Goal: Task Accomplishment & Management: Manage account settings

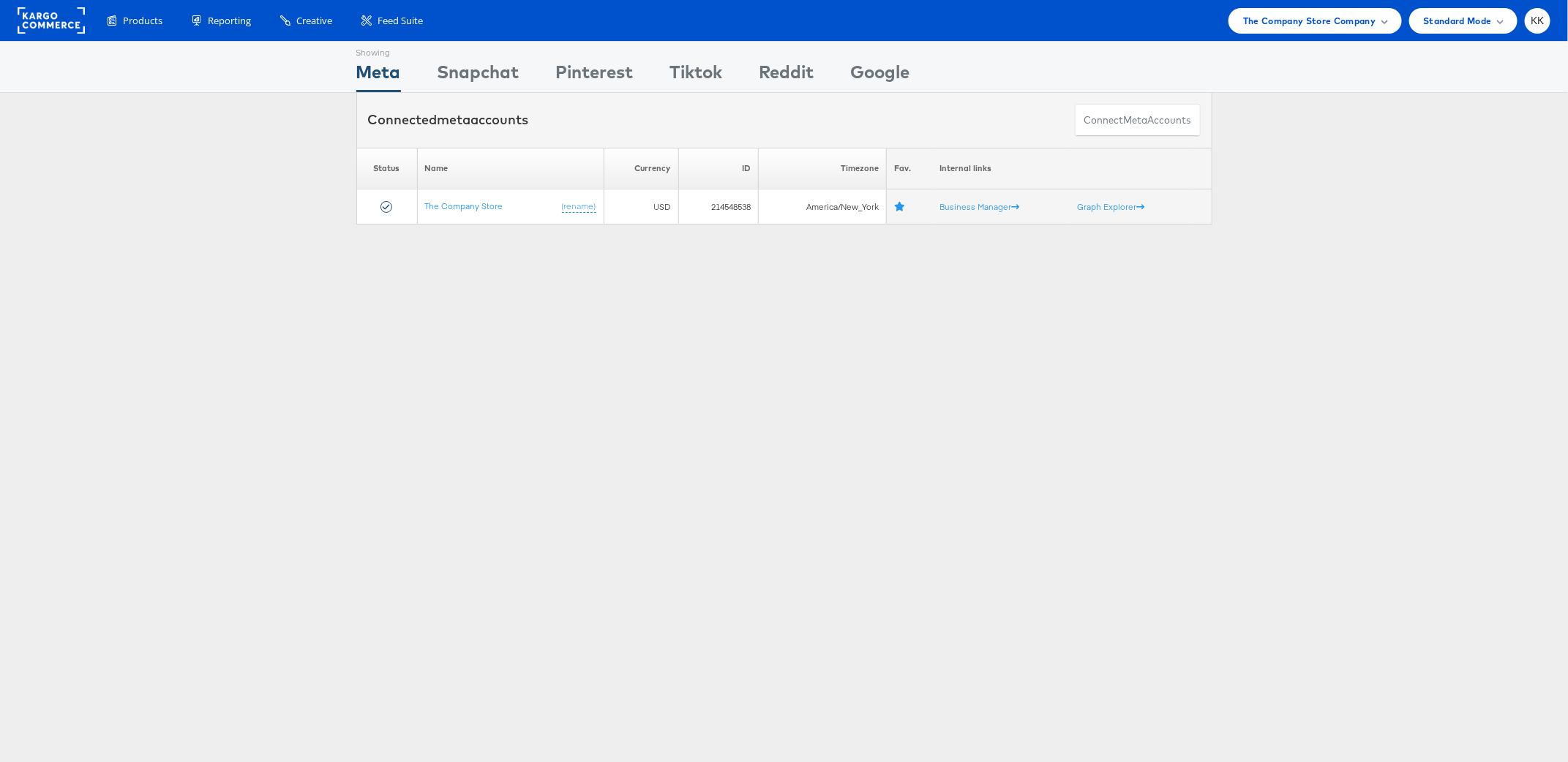
click at [1306, 33] on div "Products Product Catalogs Enhance Your Product Catalog, Map Them to Publishers,…" at bounding box center [784, 20] width 1568 height 41
click at [1306, 24] on span "The Company Store Company" at bounding box center [1310, 21] width 133 height 15
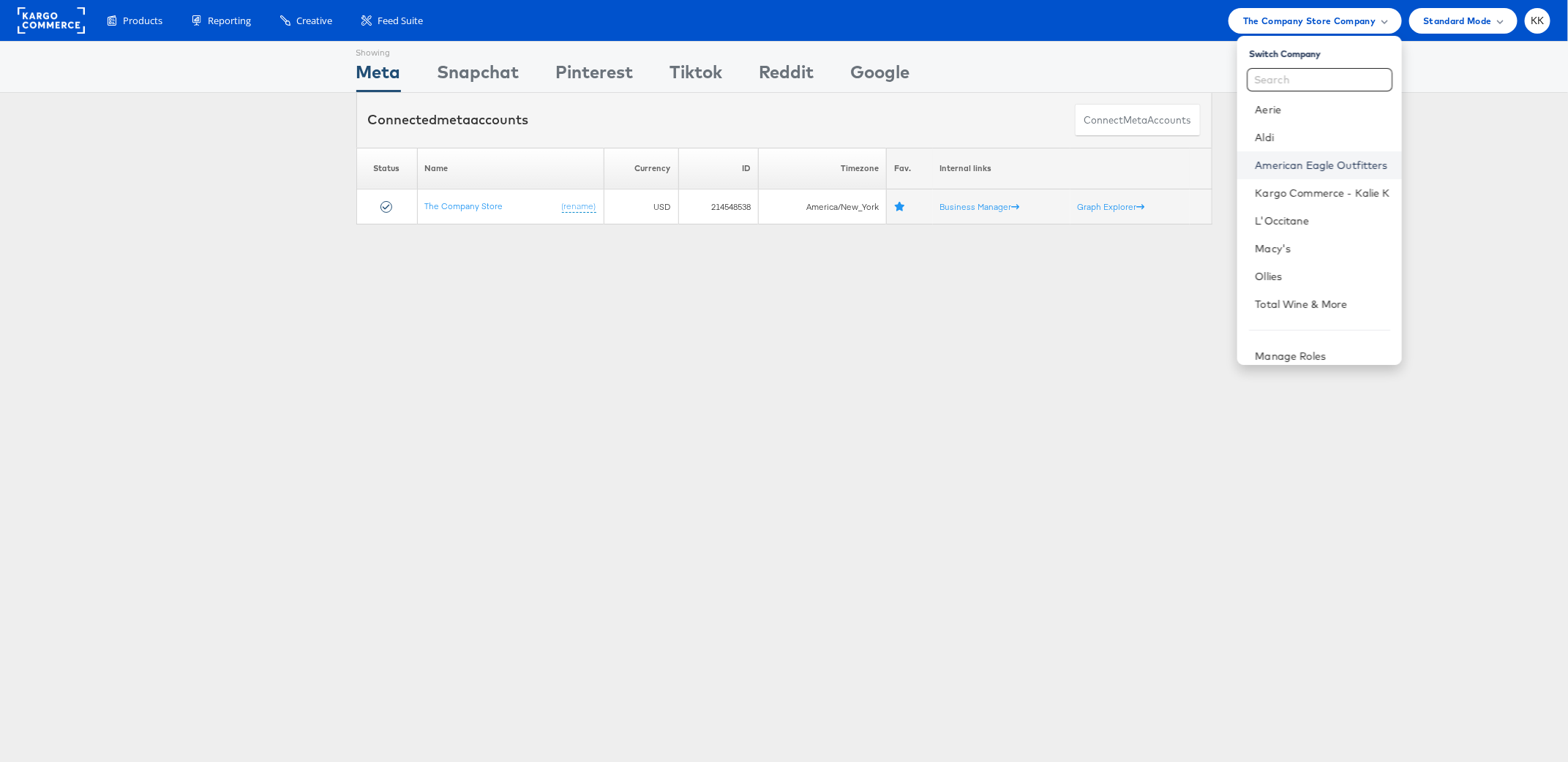
click at [1306, 168] on link "American Eagle Outfitters" at bounding box center [1322, 165] width 134 height 14
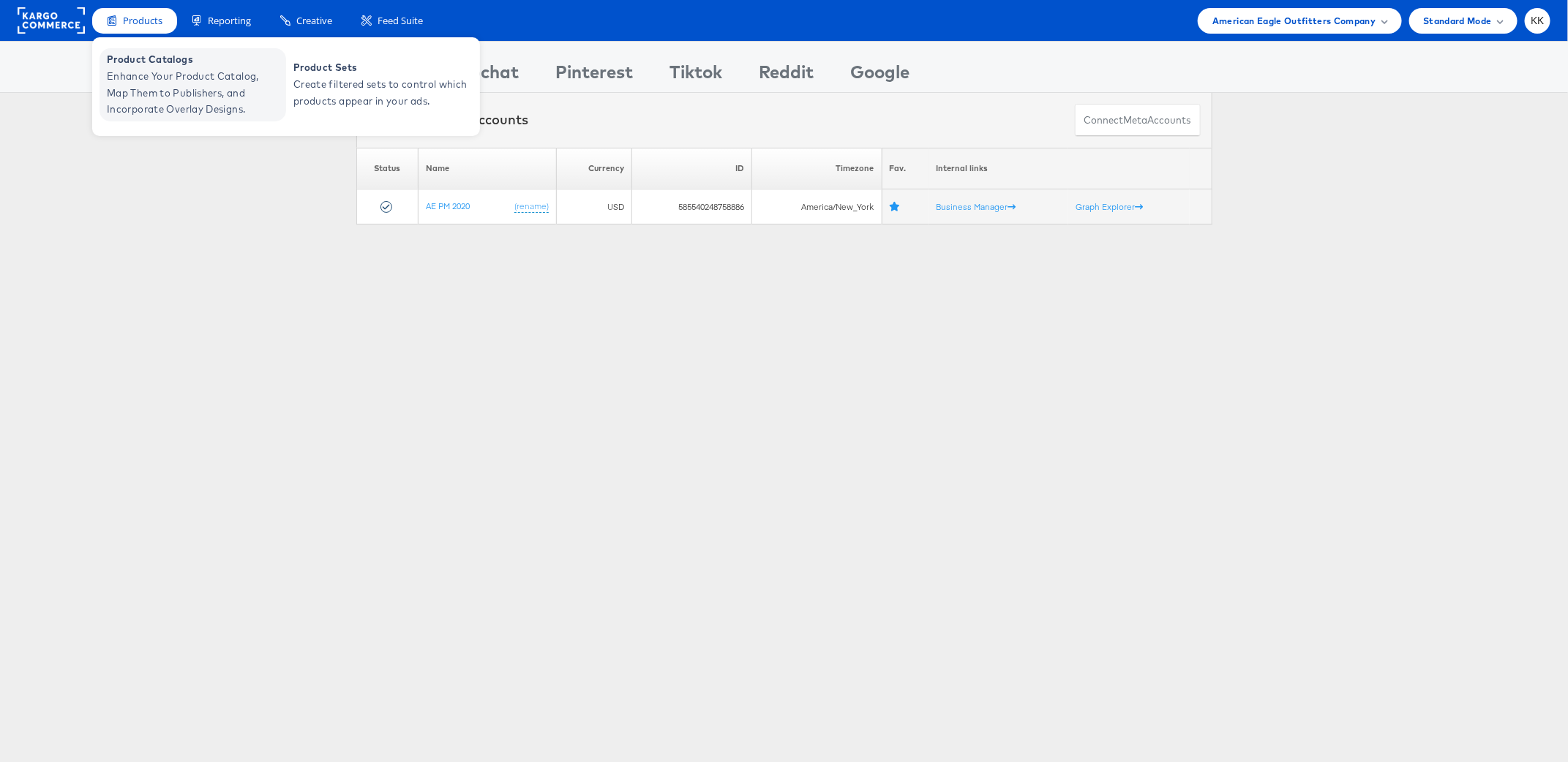
click at [131, 70] on span "Enhance Your Product Catalog, Map Them to Publishers, and Incorporate Overlay D…" at bounding box center [195, 92] width 176 height 49
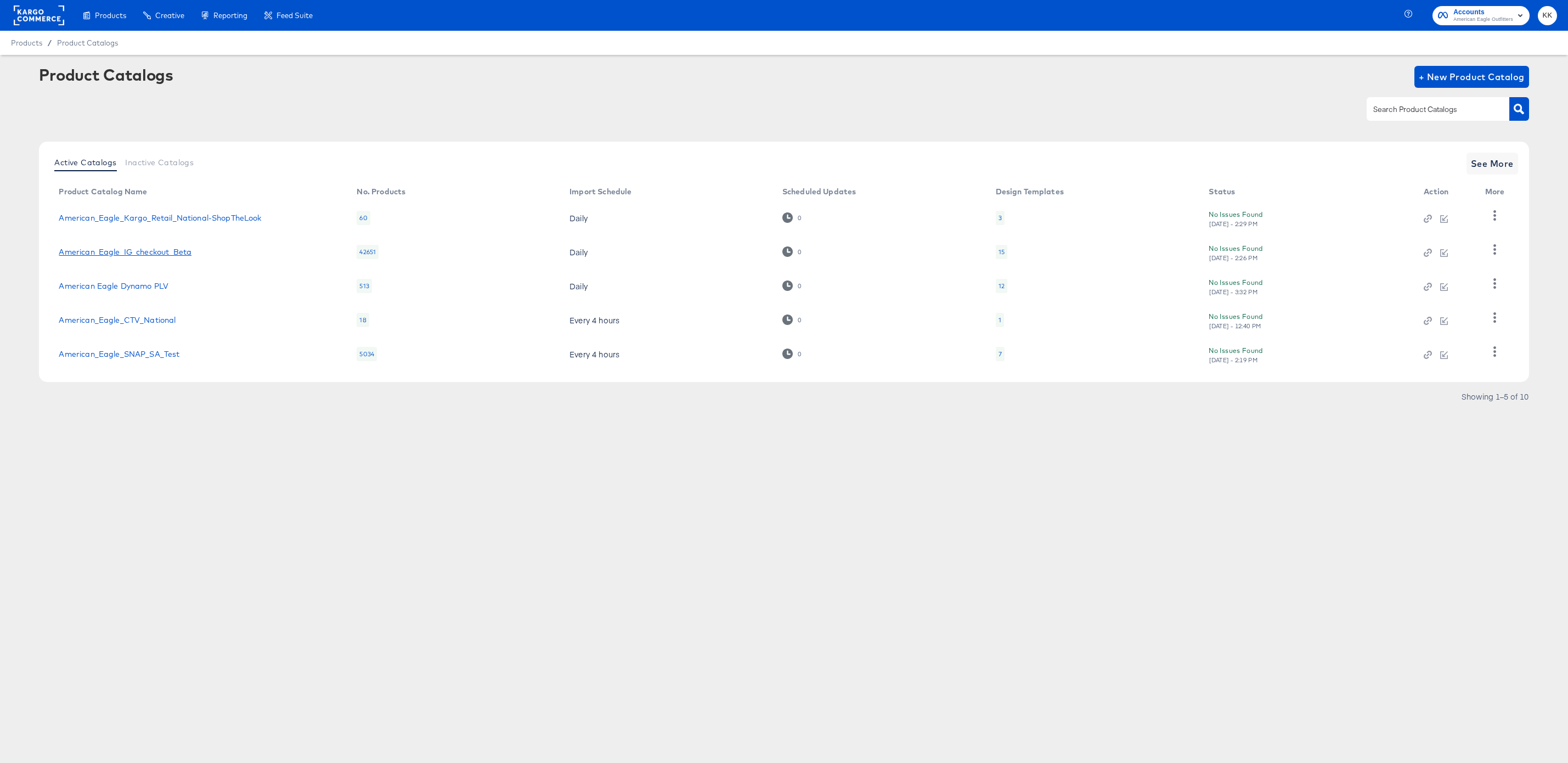
click at [161, 250] on link "American_Eagle_IG_checkout_Beta" at bounding box center [125, 252] width 133 height 9
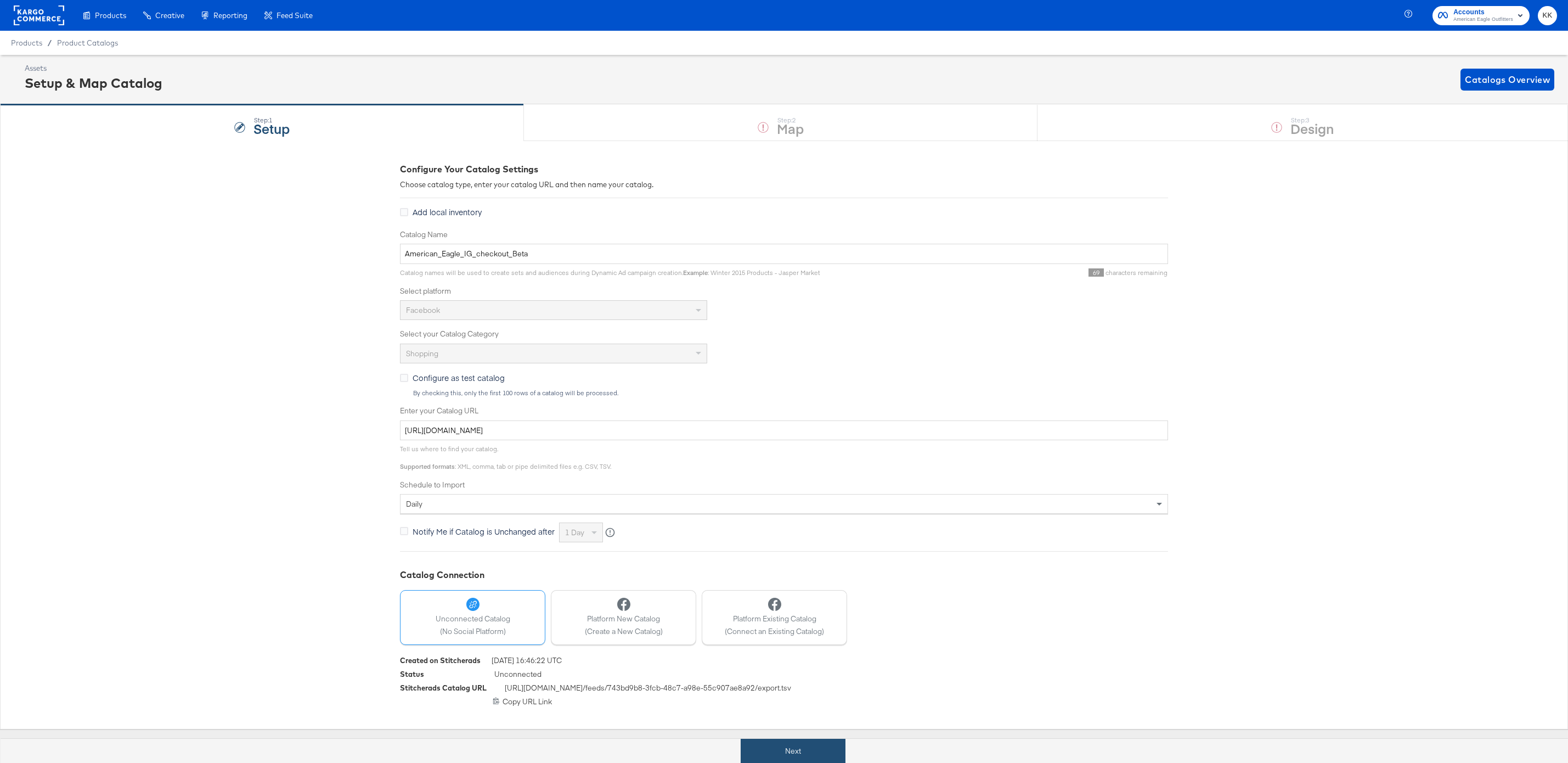
click at [777, 748] on button "Next" at bounding box center [793, 751] width 105 height 25
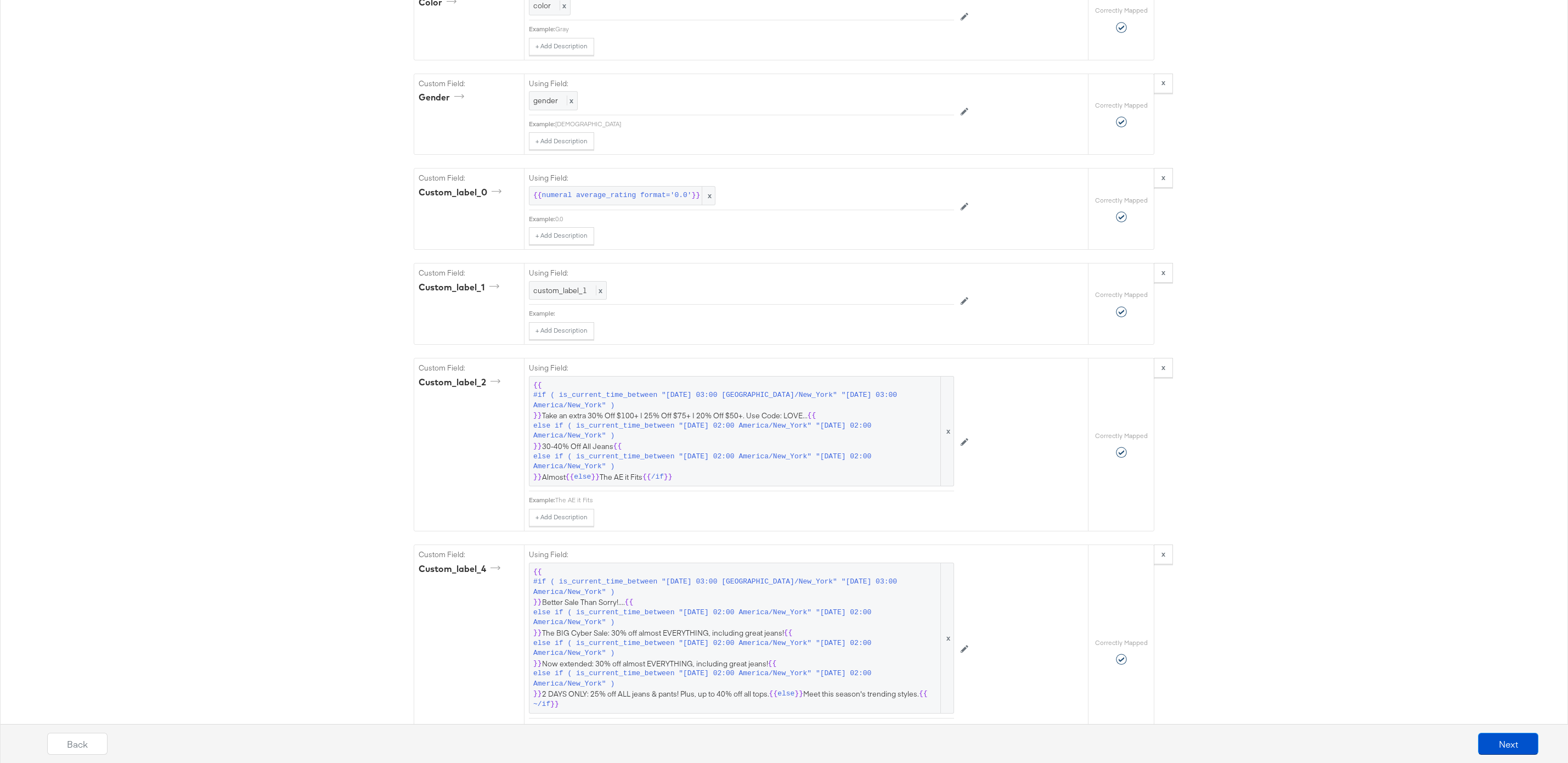
scroll to position [1329, 0]
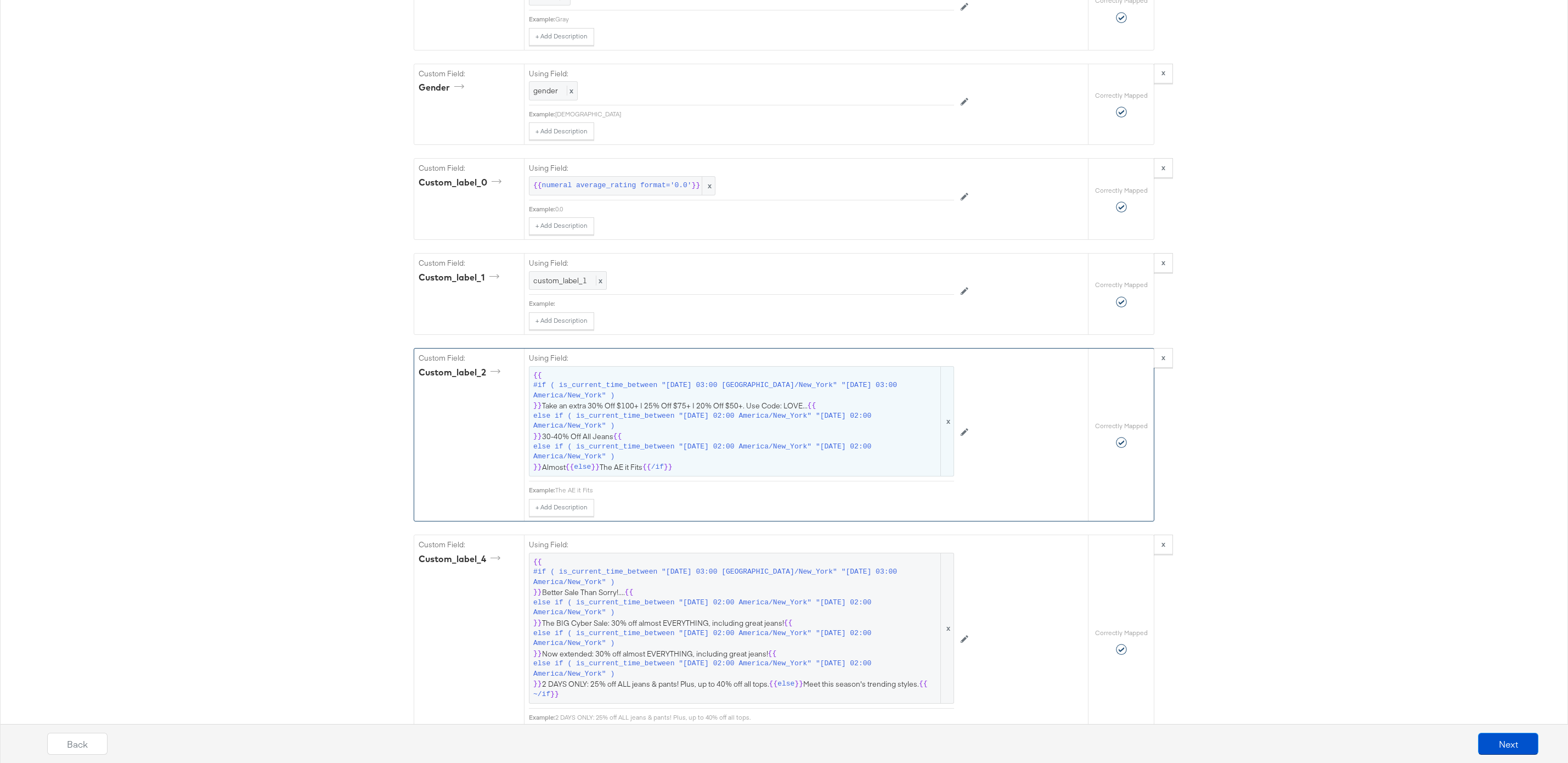
click at [669, 426] on span "else if ( is_current_time_between "2025-08-07 02:00 America/New_York" "2025-08-…" at bounding box center [736, 421] width 406 height 20
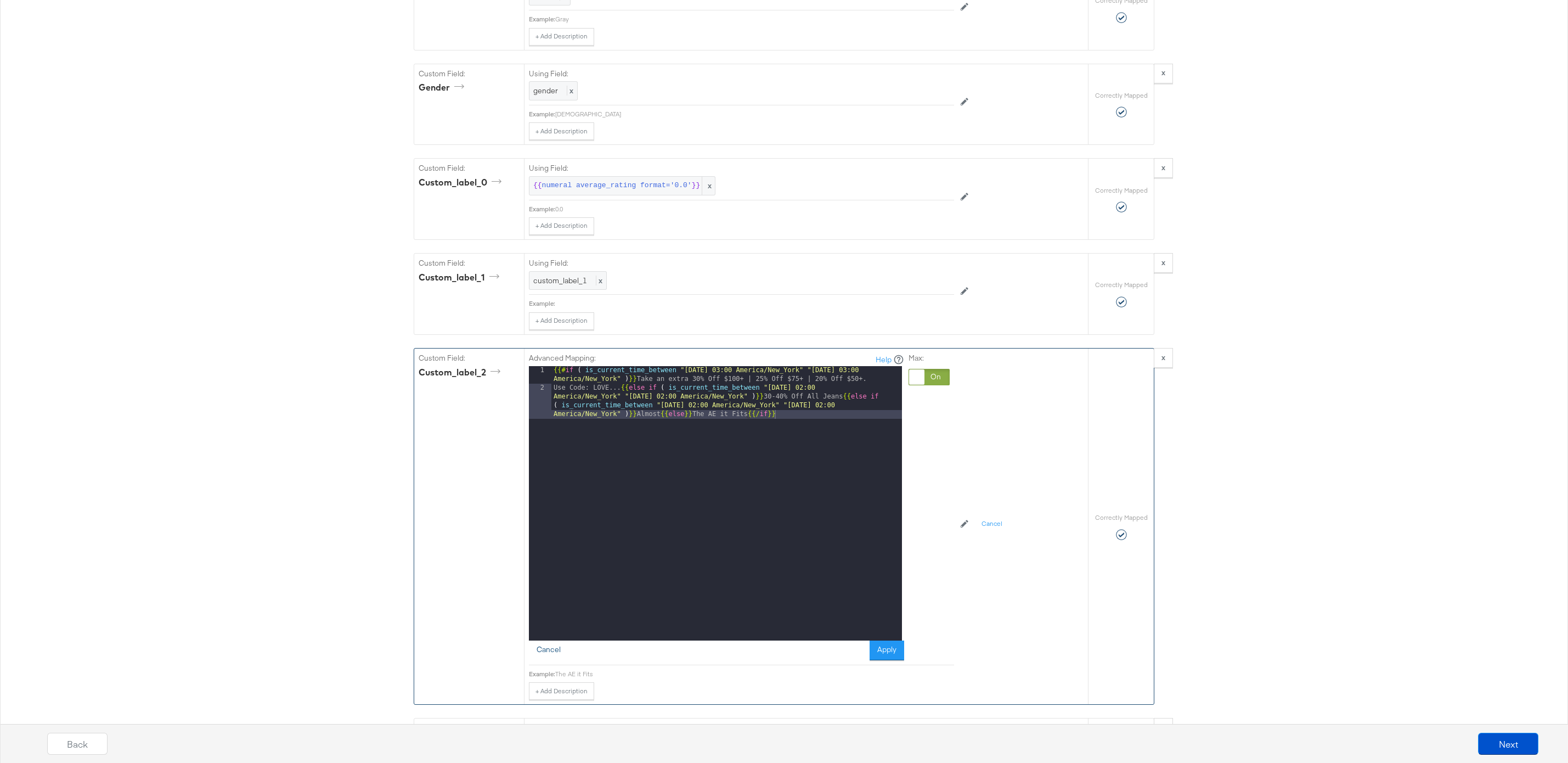
click at [555, 644] on button "Cancel" at bounding box center [549, 650] width 40 height 20
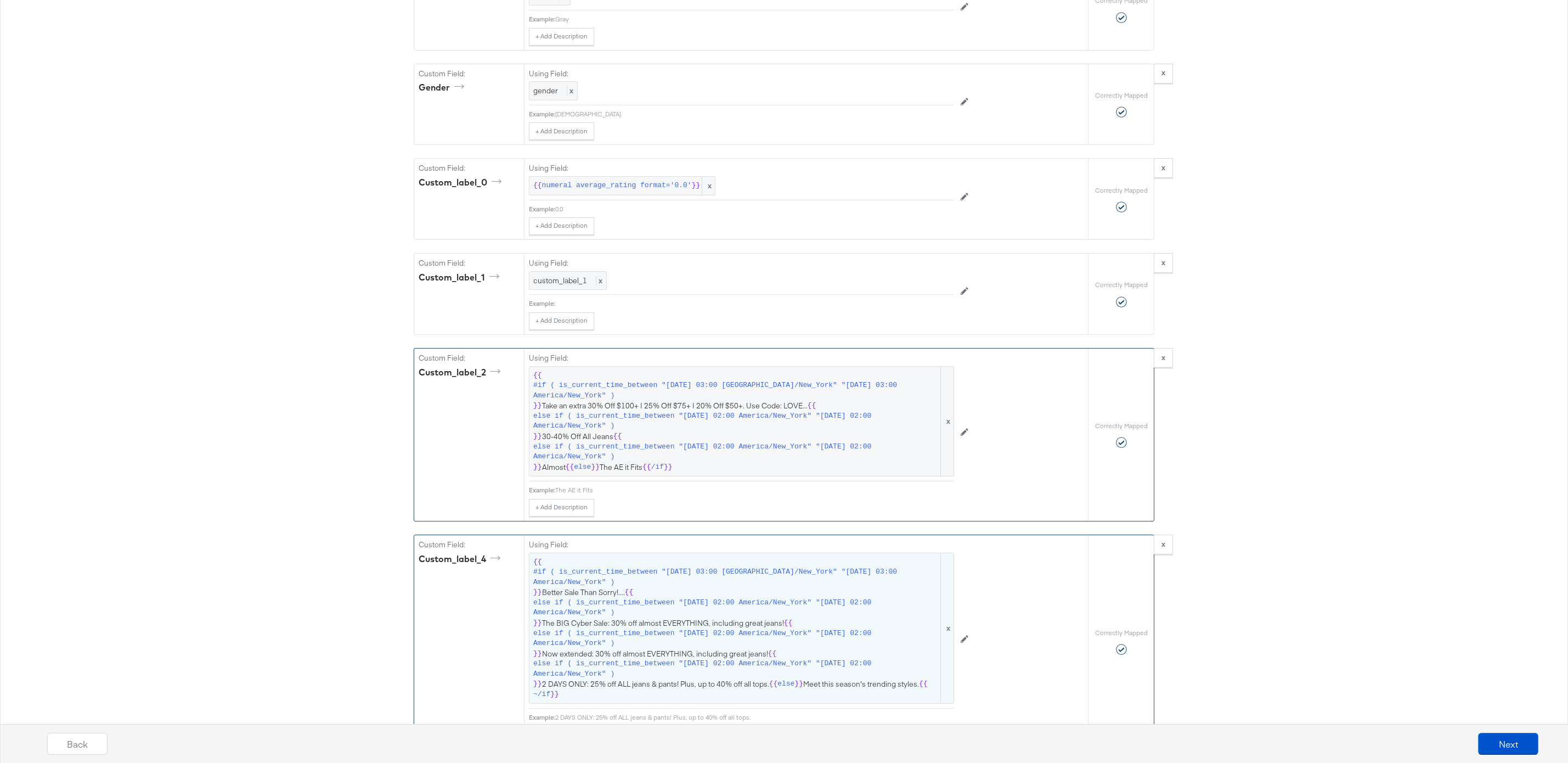
click at [719, 607] on span "else if ( is_current_time_between "2025-08-15 02:00 America/New_York" "2025-08-…" at bounding box center [736, 608] width 406 height 20
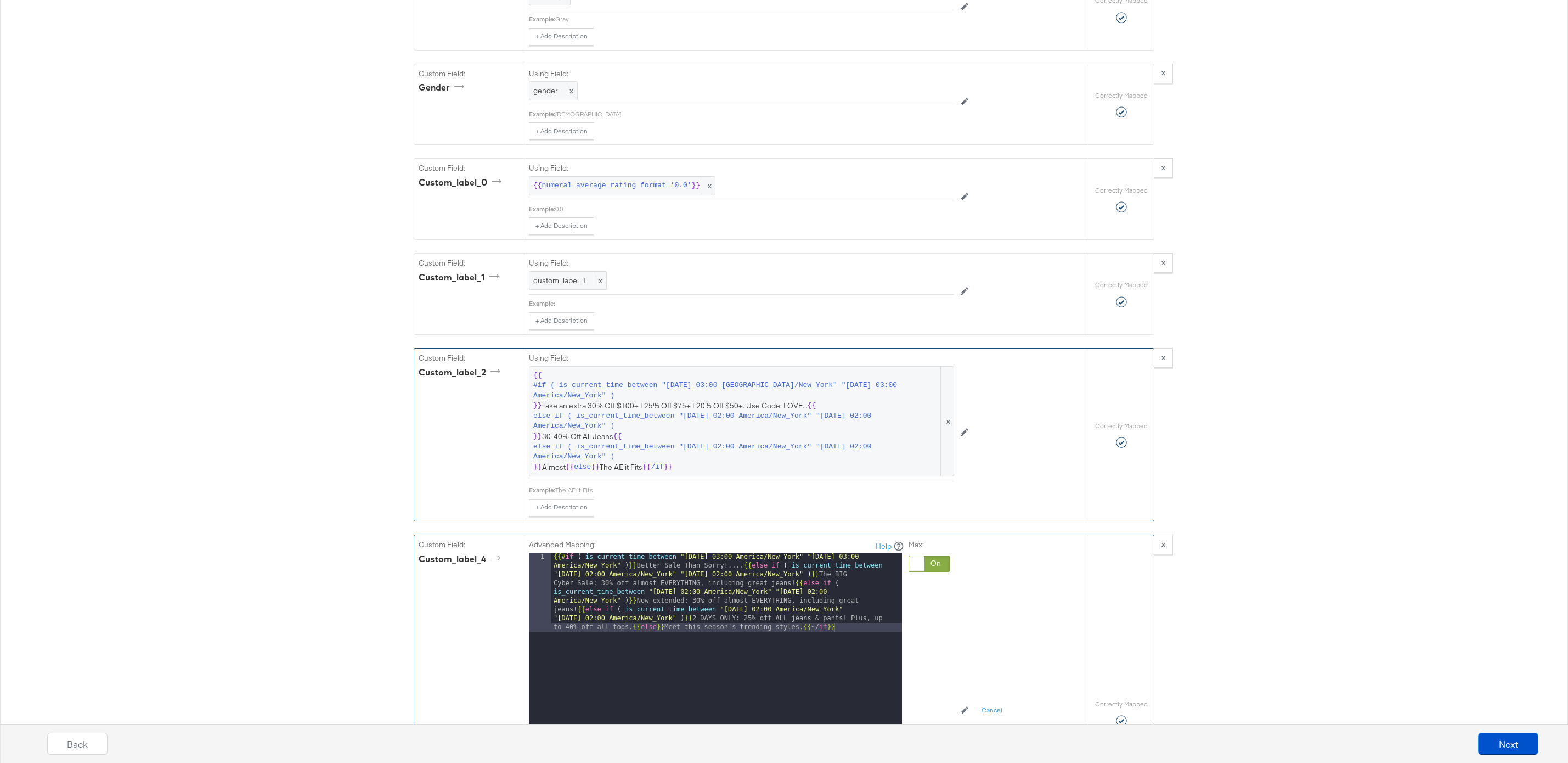
click at [596, 618] on div "{{# if ( is_current_time_between "2024-06-11 03:00 America/New_York" "2024-06-1…" at bounding box center [727, 769] width 351 height 433
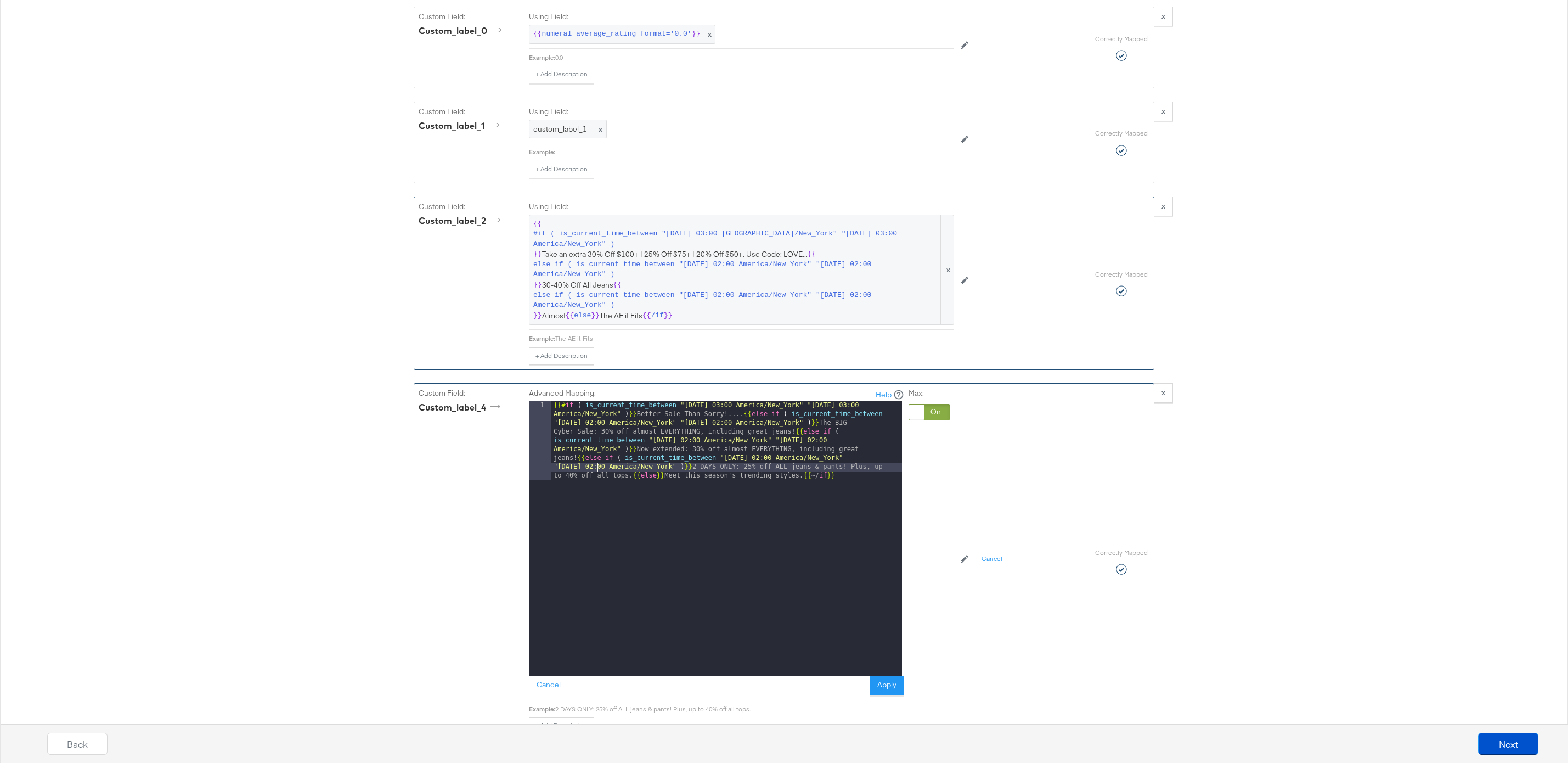
scroll to position [1501, 0]
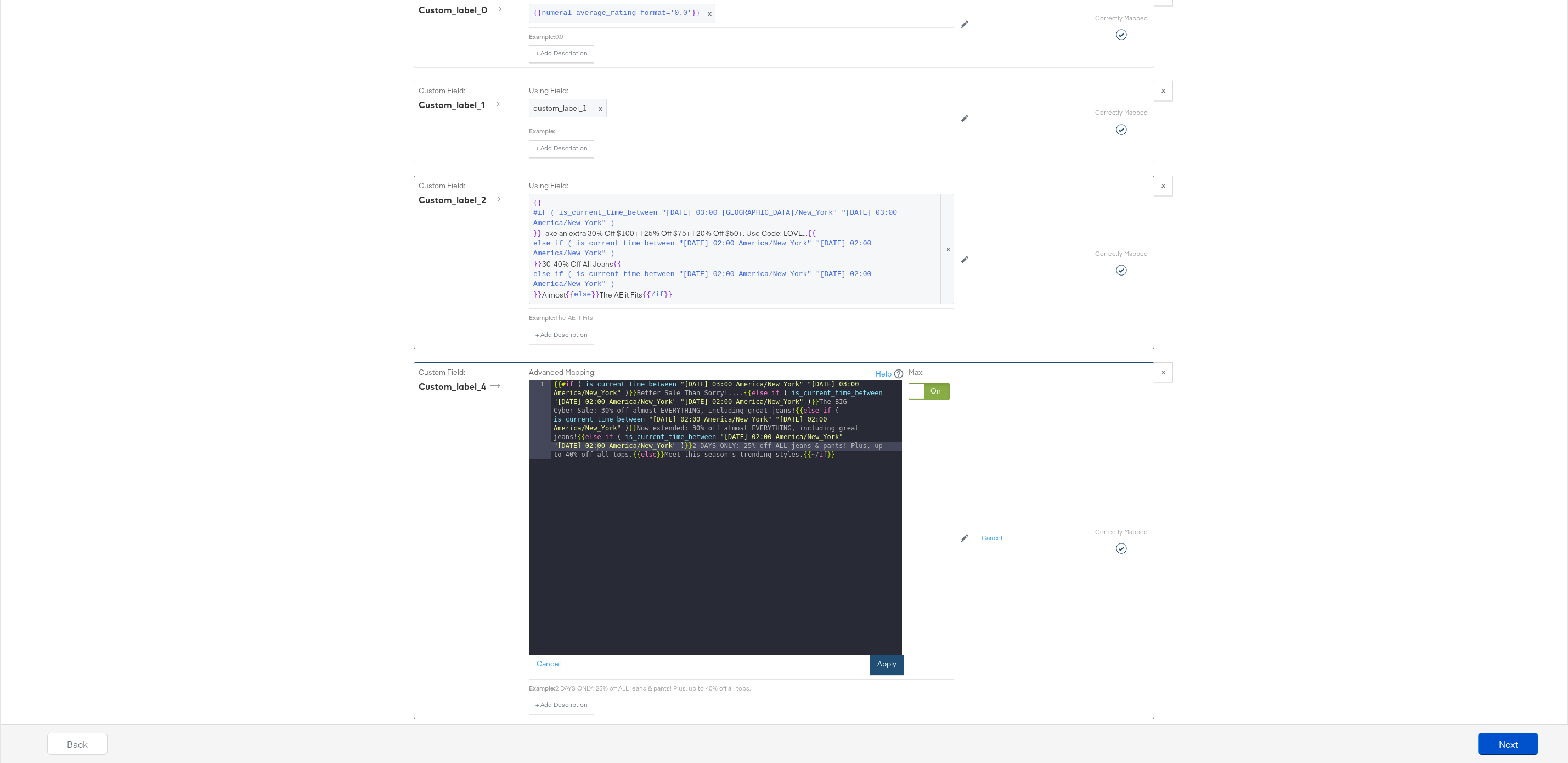
click at [886, 660] on button "Apply" at bounding box center [887, 664] width 35 height 20
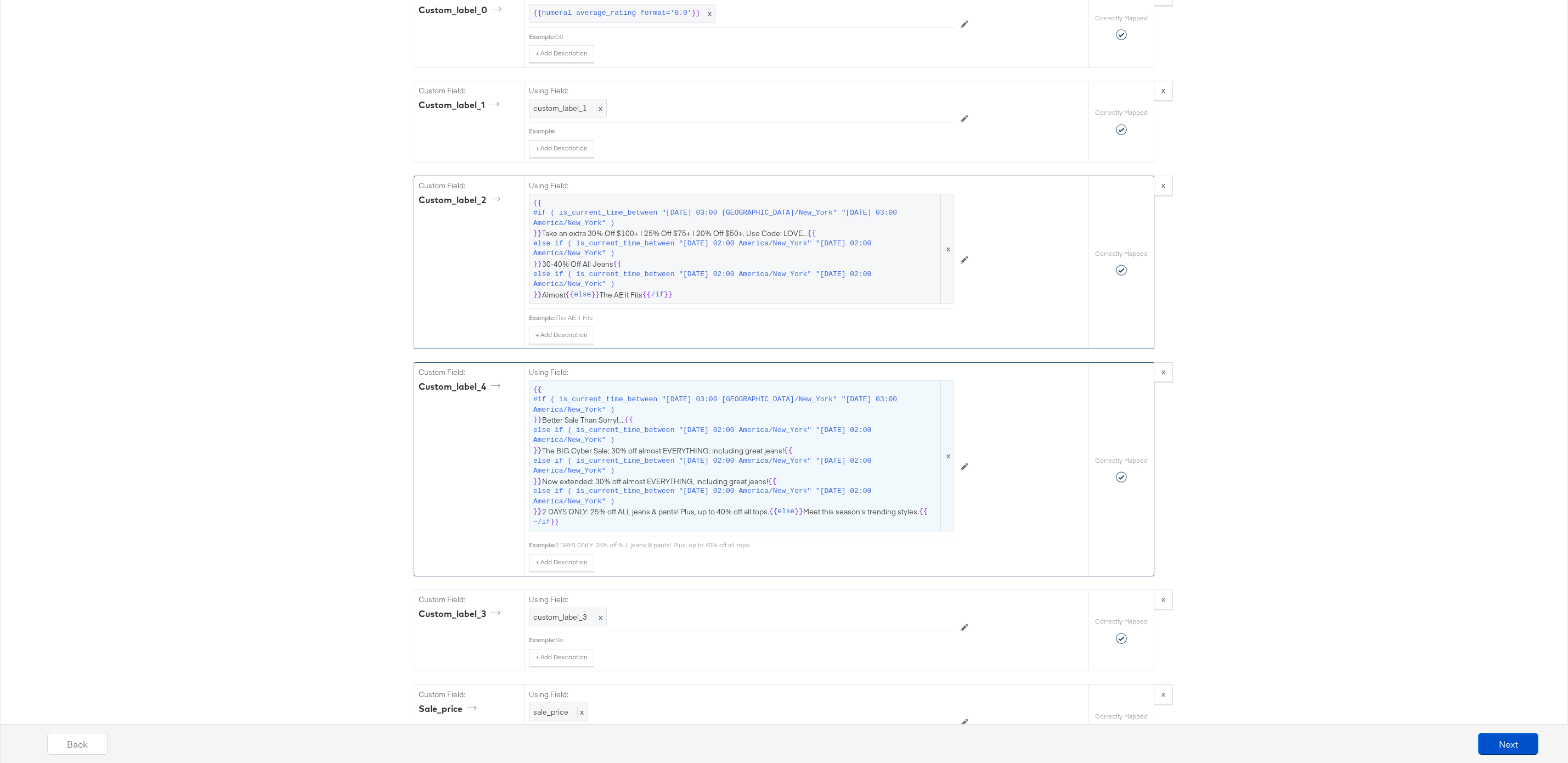
click at [730, 484] on span "{{ #if ( is_current_time_between "2024-06-11 03:00 America/New_York" "2024-06-1…" at bounding box center [741, 456] width 417 height 143
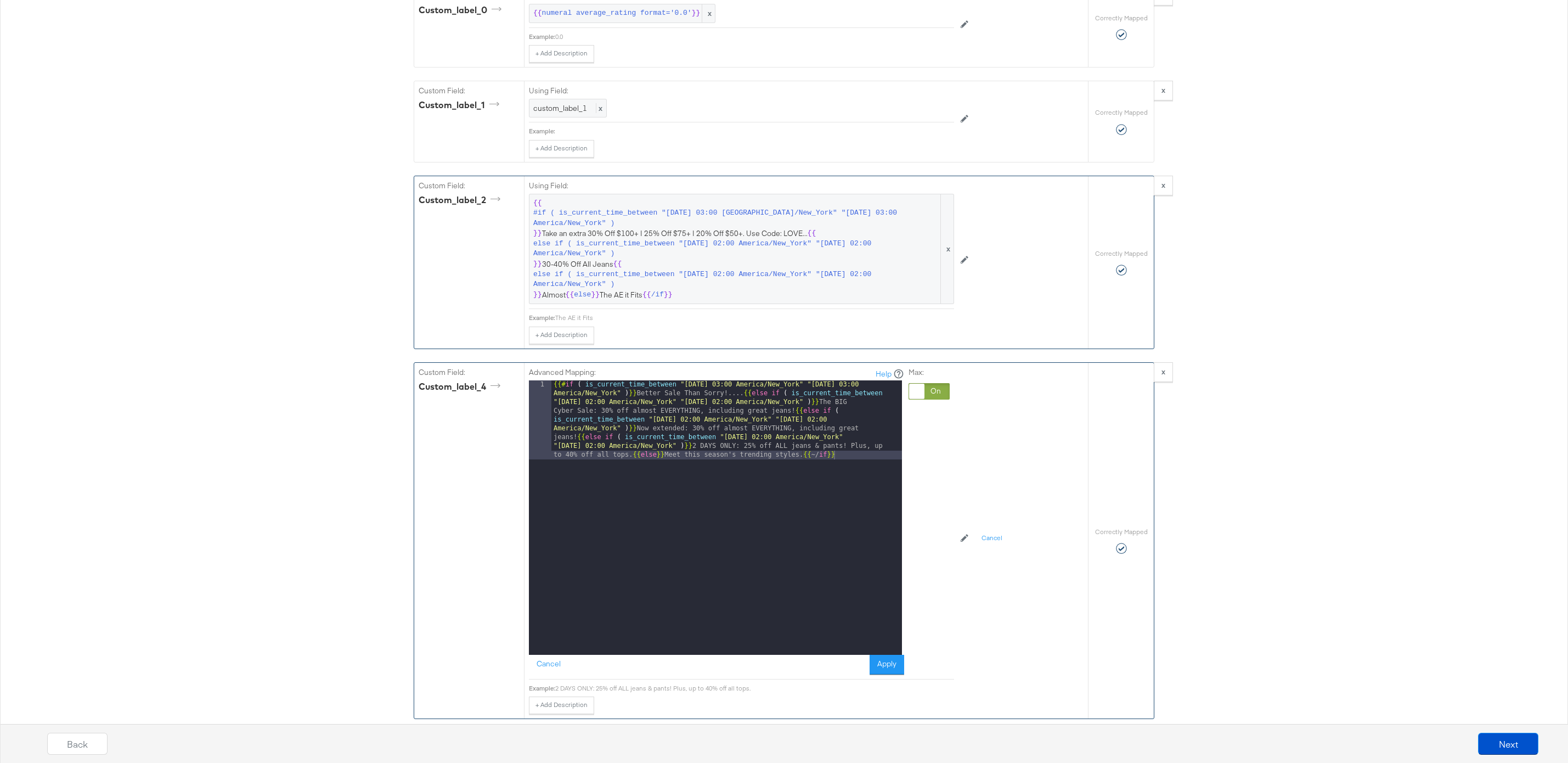
click at [632, 456] on div "{{# if ( is_current_time_between "2024-06-11 03:00 America/New_York" "2024-06-1…" at bounding box center [727, 596] width 351 height 433
click at [575, 439] on div "{{# if ( is_current_time_between "2024-06-11 03:00 America/New_York" "2024-06-1…" at bounding box center [727, 562] width 351 height 362
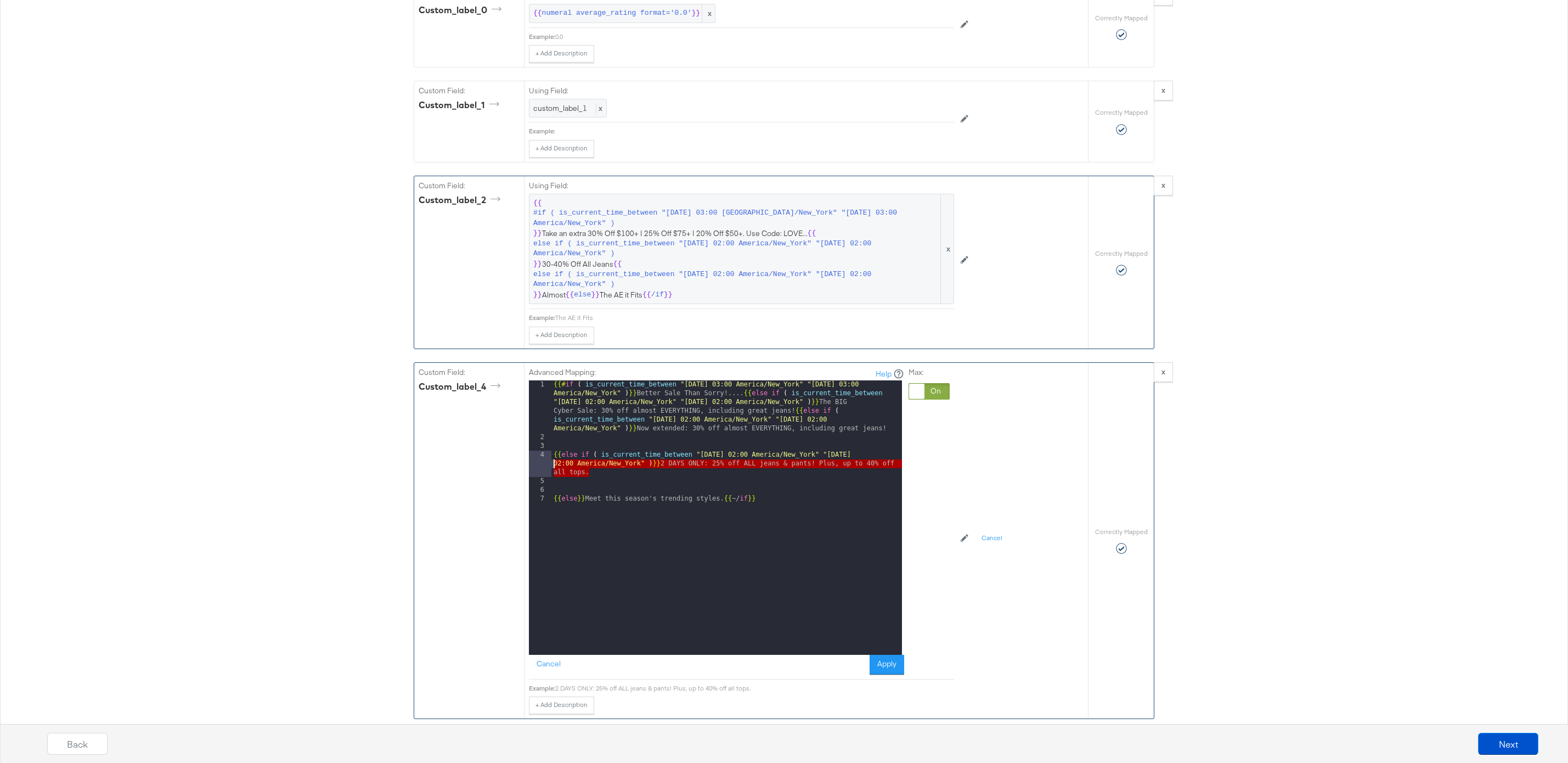
drag, startPoint x: 592, startPoint y: 474, endPoint x: 528, endPoint y: 456, distance: 66.5
click at [528, 456] on div "Advanced Mapping: Help 1 2 3 4 5 6 7 {{# if ( is_current_time_between "2024-06-…" at bounding box center [806, 541] width 564 height 356
click at [612, 478] on div "{{# if ( is_current_time_between "2024-06-11 03:00 America/New_York" "2024-06-1…" at bounding box center [727, 548] width 351 height 335
paste textarea
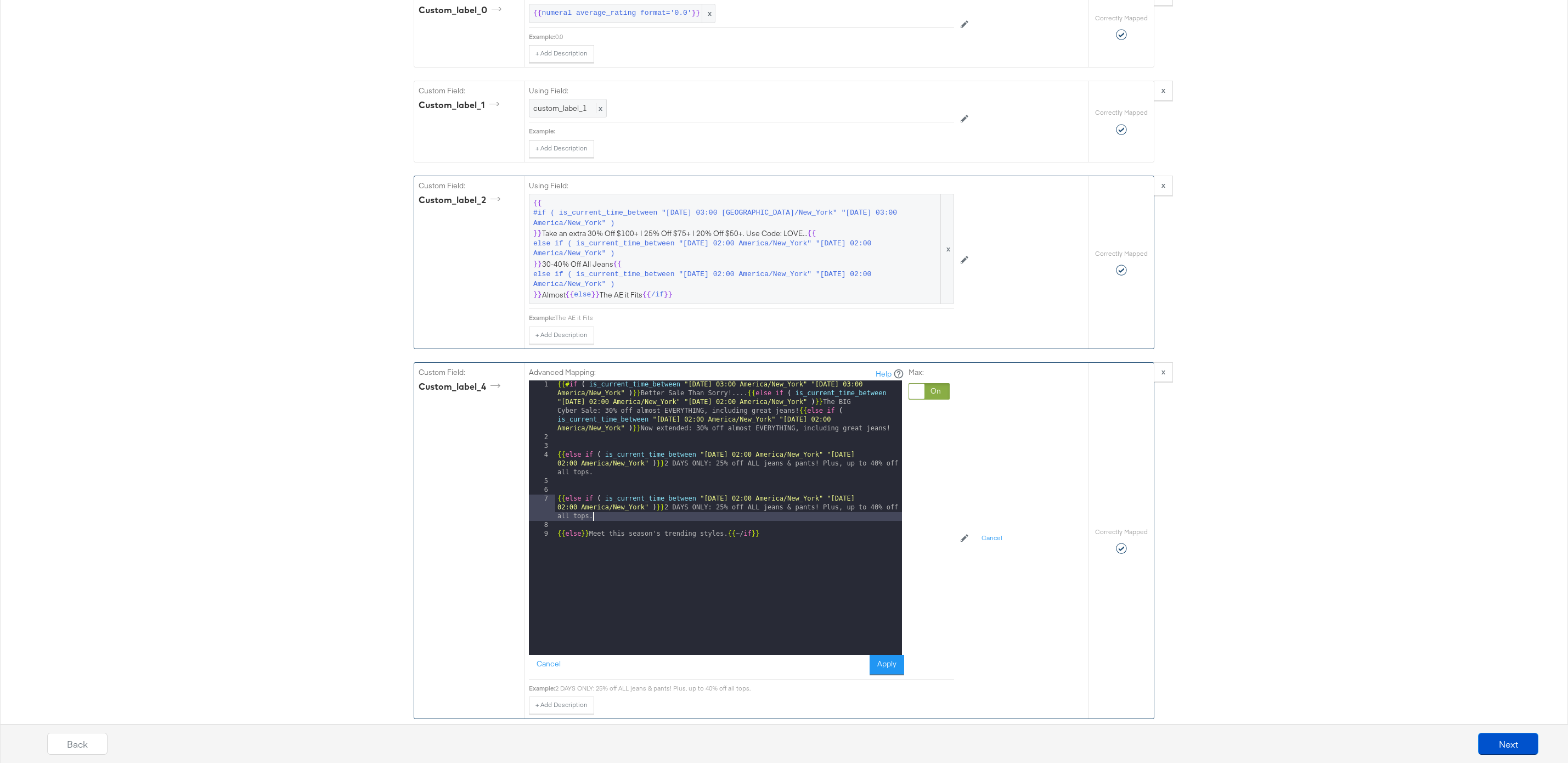
click at [741, 499] on div "{{# if ( is_current_time_between "2024-06-11 03:00 America/New_York" "2024-06-1…" at bounding box center [728, 548] width 347 height 335
click at [728, 515] on div "{{# if ( is_current_time_between "2024-06-11 03:00 America/New_York" "2024-06-1…" at bounding box center [728, 548] width 347 height 335
drag, startPoint x: 607, startPoint y: 514, endPoint x: 539, endPoint y: 499, distance: 69.6
click at [539, 499] on div "1 2 3 4 5 6 7 8 9 {{# if ( is_current_time_between "2024-06-11 03:00 America/Ne…" at bounding box center [715, 517] width 373 height 275
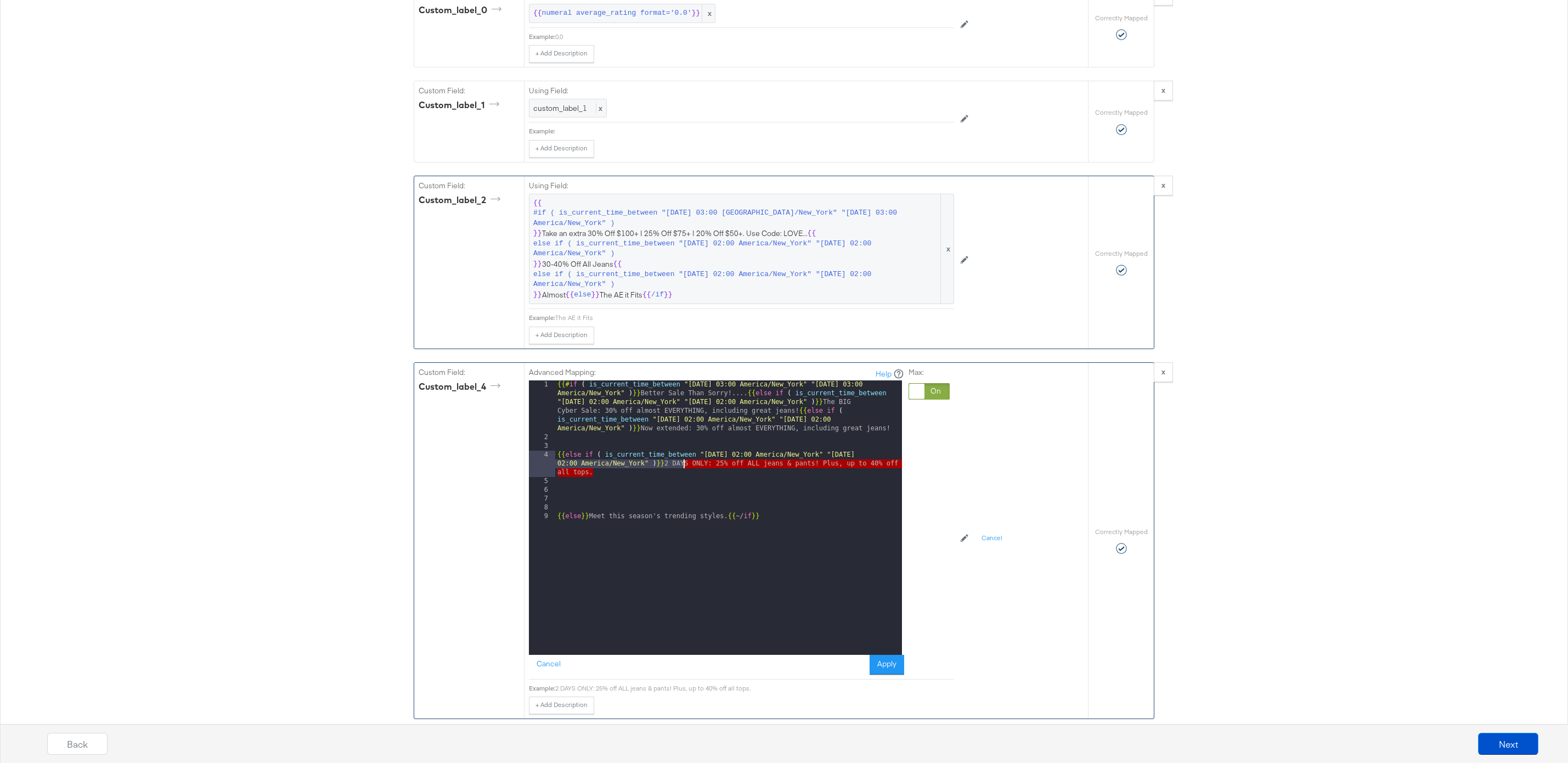
drag, startPoint x: 596, startPoint y: 472, endPoint x: 685, endPoint y: 462, distance: 89.6
click at [685, 462] on div "{{# if ( is_current_time_between "2024-06-11 03:00 America/New_York" "2024-06-1…" at bounding box center [728, 548] width 347 height 335
click at [556, 456] on div "{{# if ( is_current_time_between "2024-06-11 03:00 America/New_York" "2024-06-1…" at bounding box center [728, 548] width 347 height 335
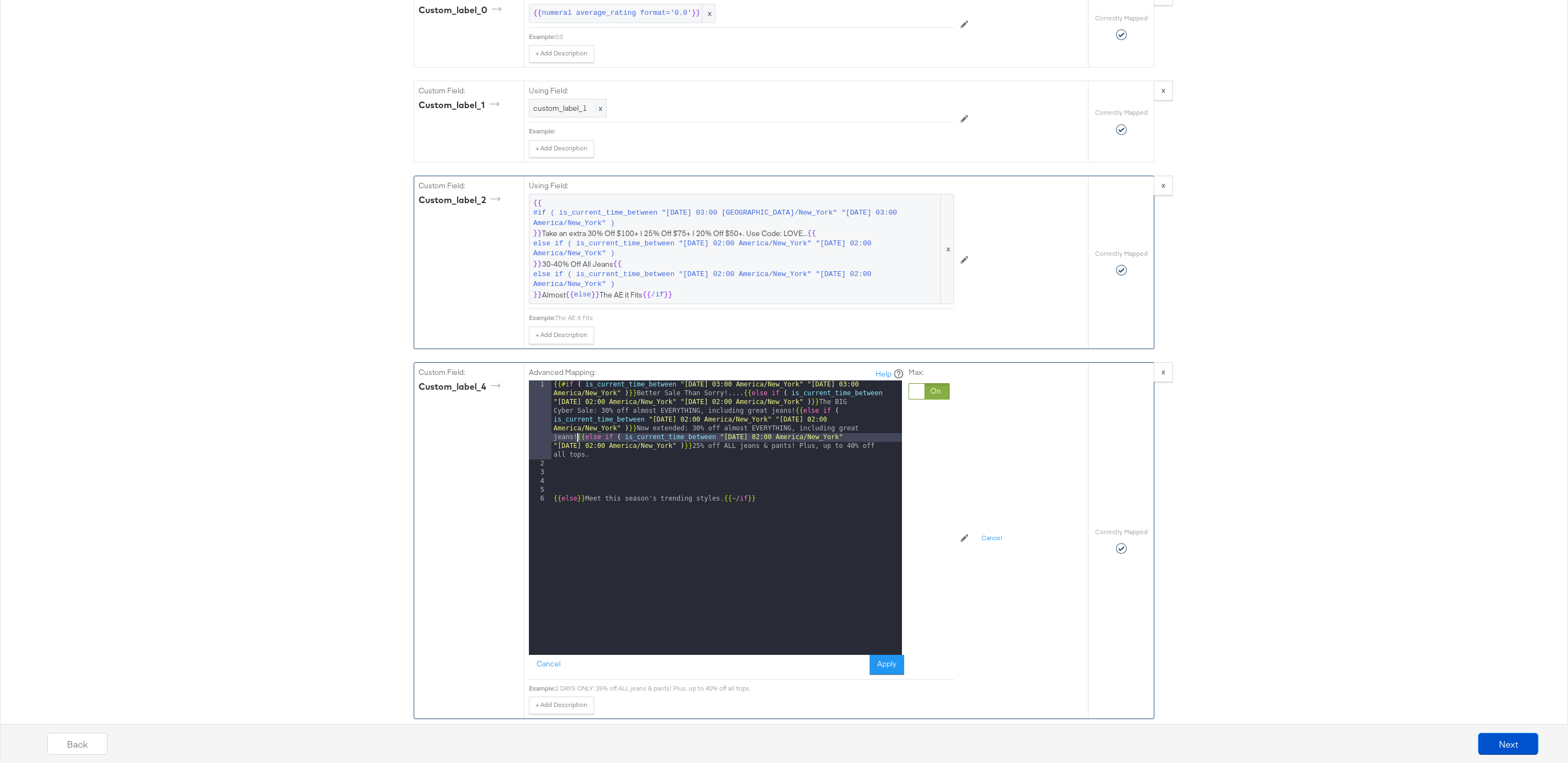
click at [549, 499] on div "6" at bounding box center [540, 499] width 22 height 9
click at [555, 499] on div "{{# if ( is_current_time_between "2024-06-11 03:00 America/New_York" "2024-06-1…" at bounding box center [727, 562] width 351 height 362
click at [893, 668] on button "Apply" at bounding box center [887, 664] width 35 height 20
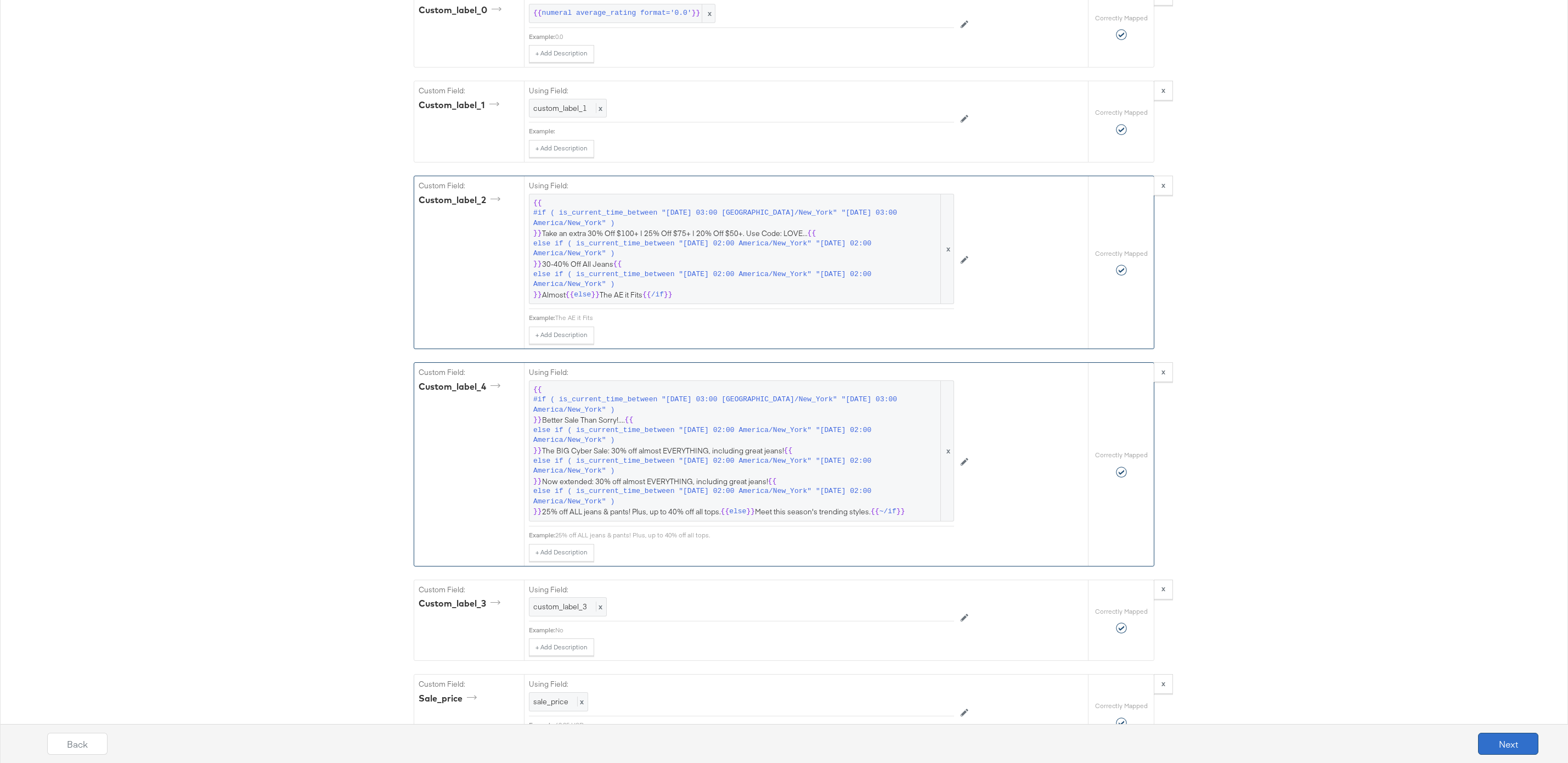
click at [1482, 741] on button "Next" at bounding box center [1508, 743] width 60 height 22
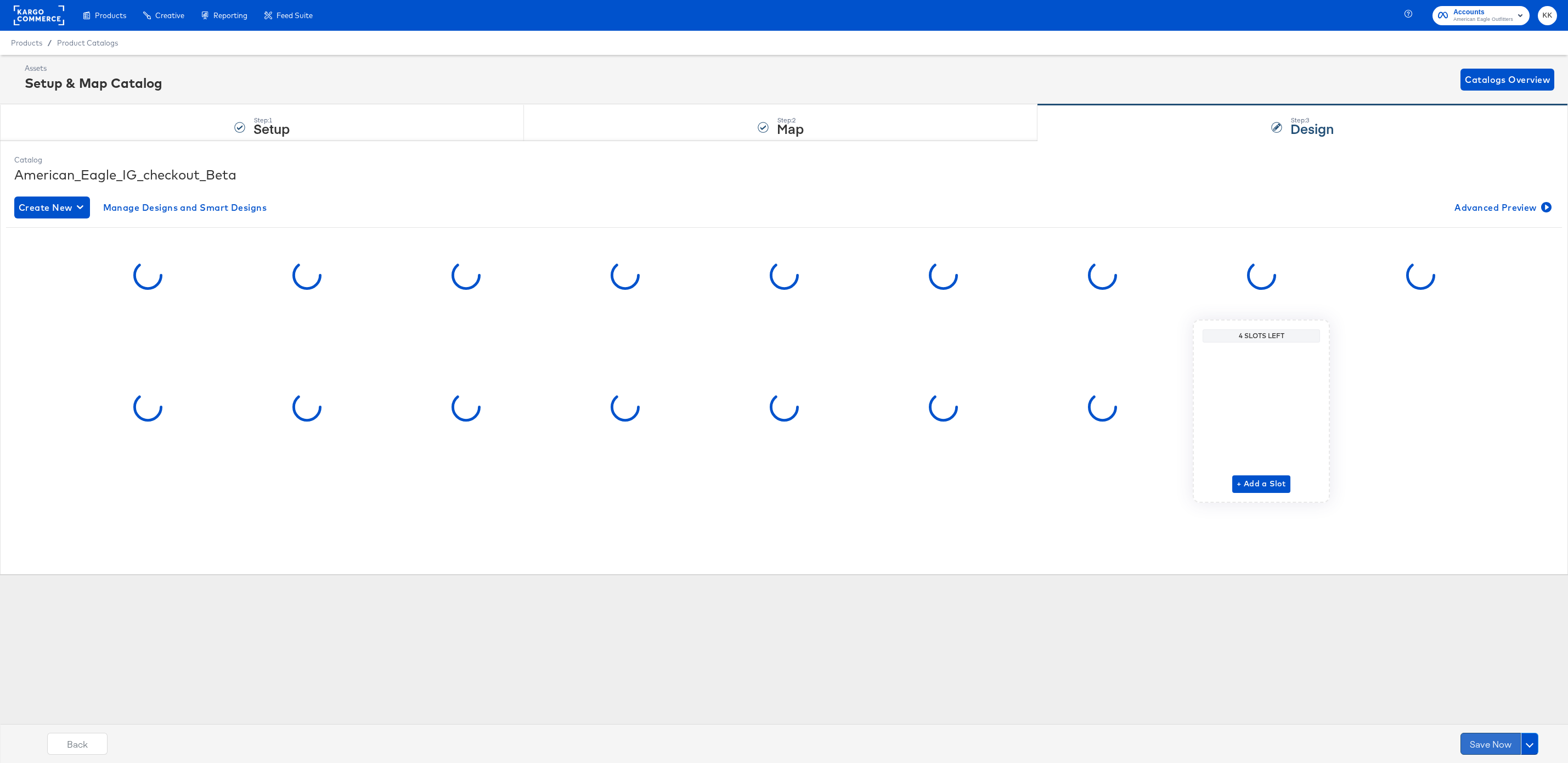
click at [1479, 734] on button "Save Now" at bounding box center [1490, 743] width 60 height 22
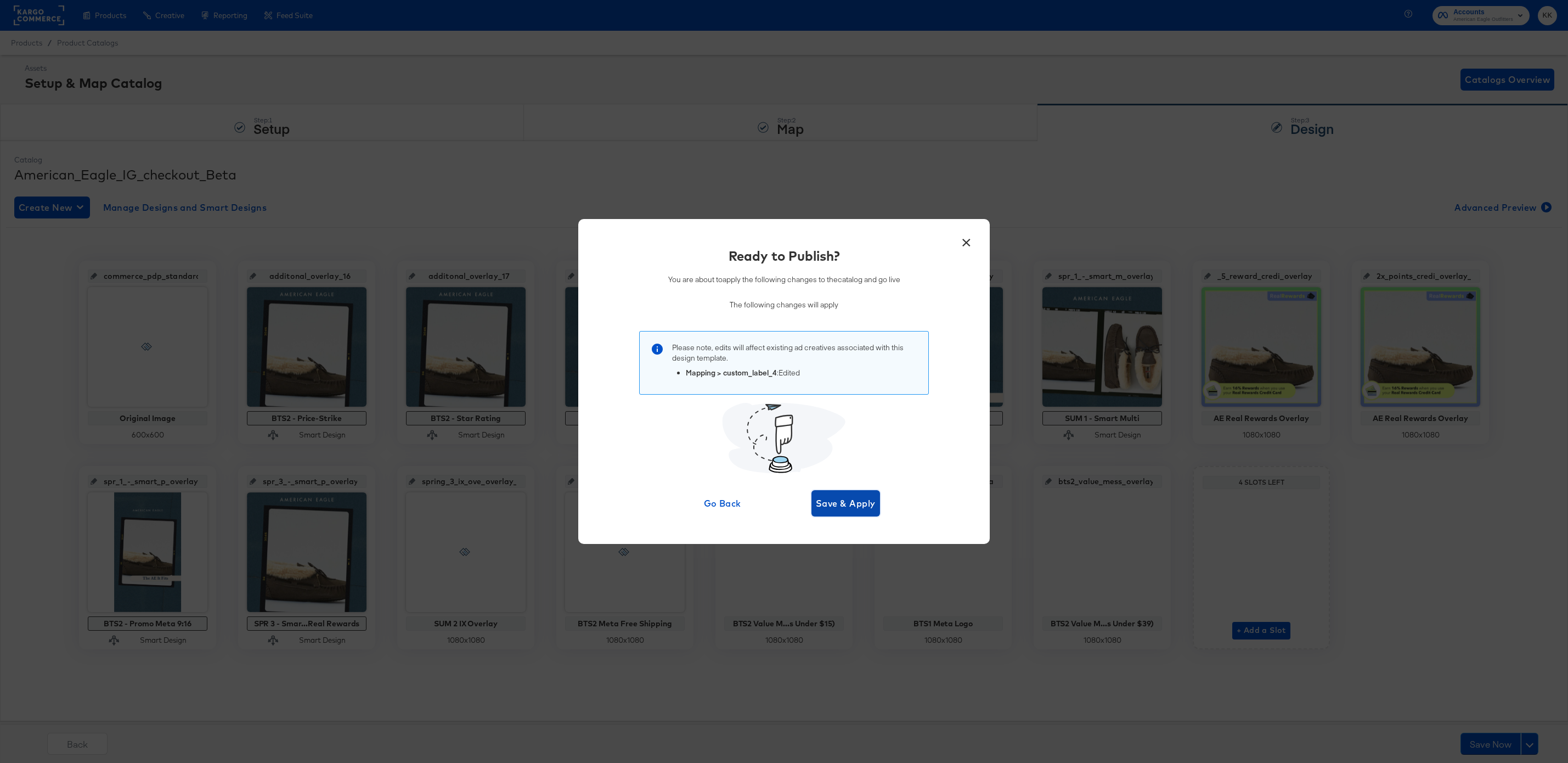
click at [851, 501] on span "Save & Apply" at bounding box center [846, 503] width 60 height 15
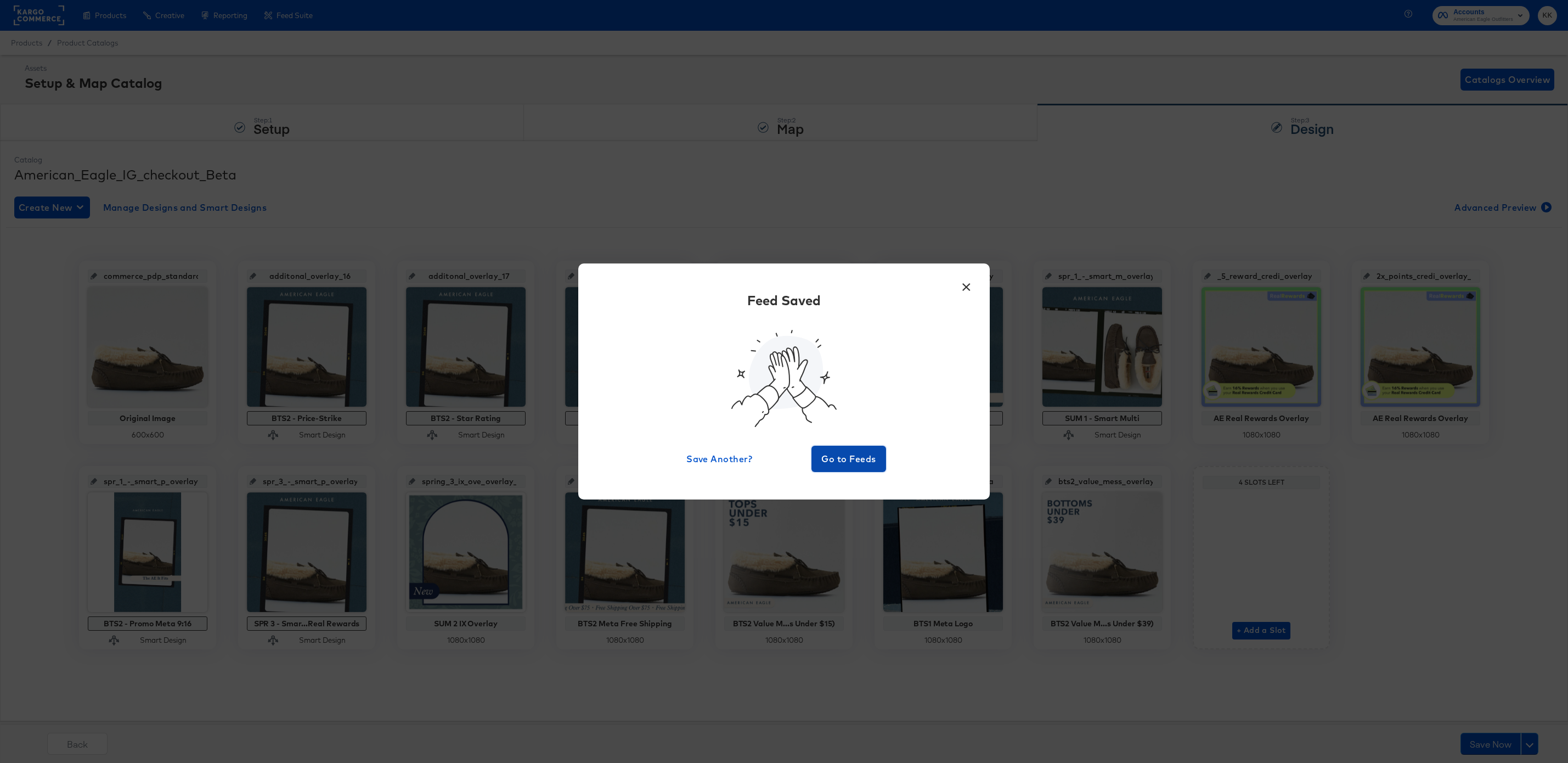
click at [844, 450] on button "Go to Feeds" at bounding box center [848, 459] width 75 height 26
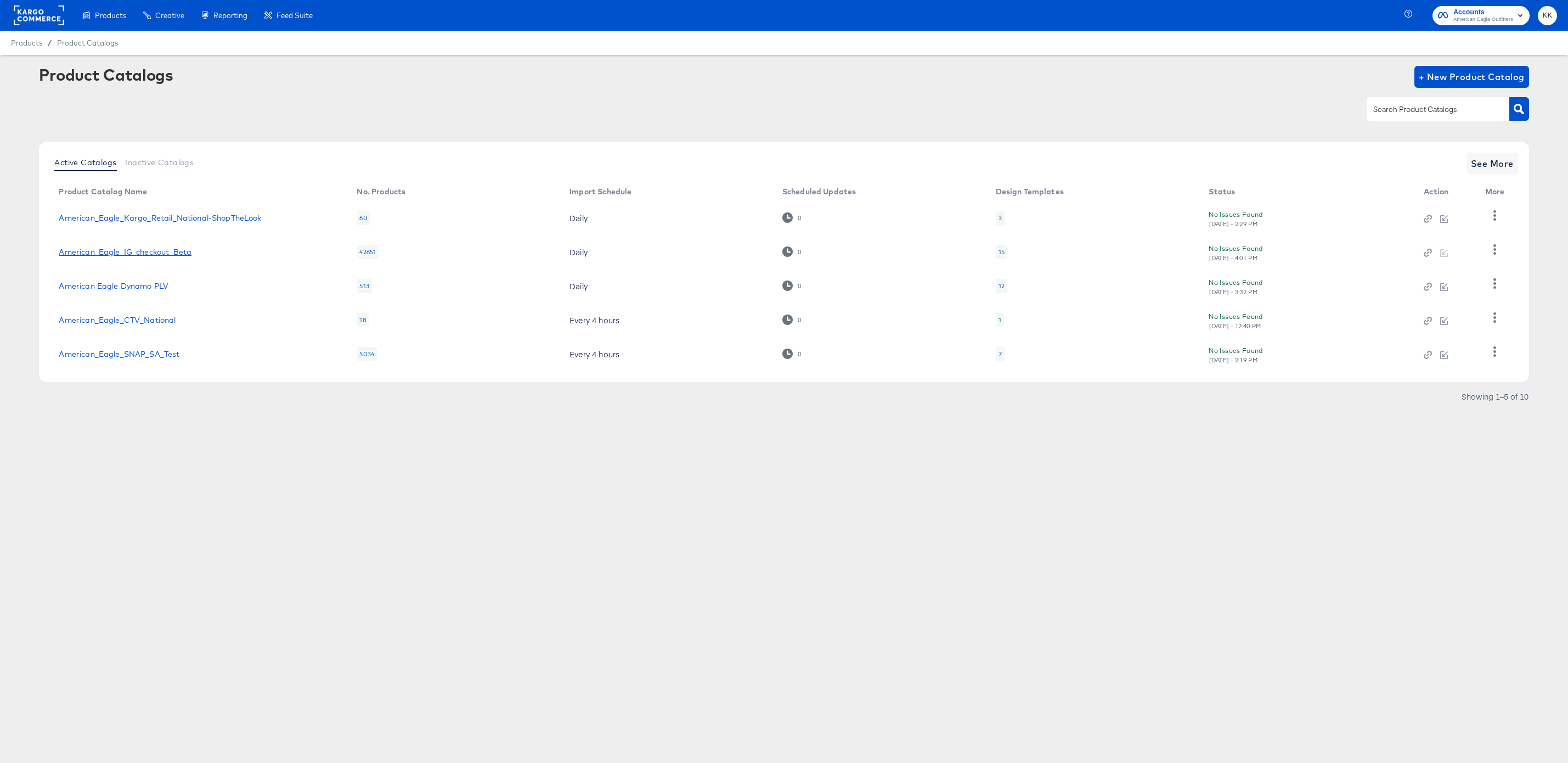
click at [144, 252] on link "American_Eagle_IG_checkout_Beta" at bounding box center [125, 252] width 133 height 9
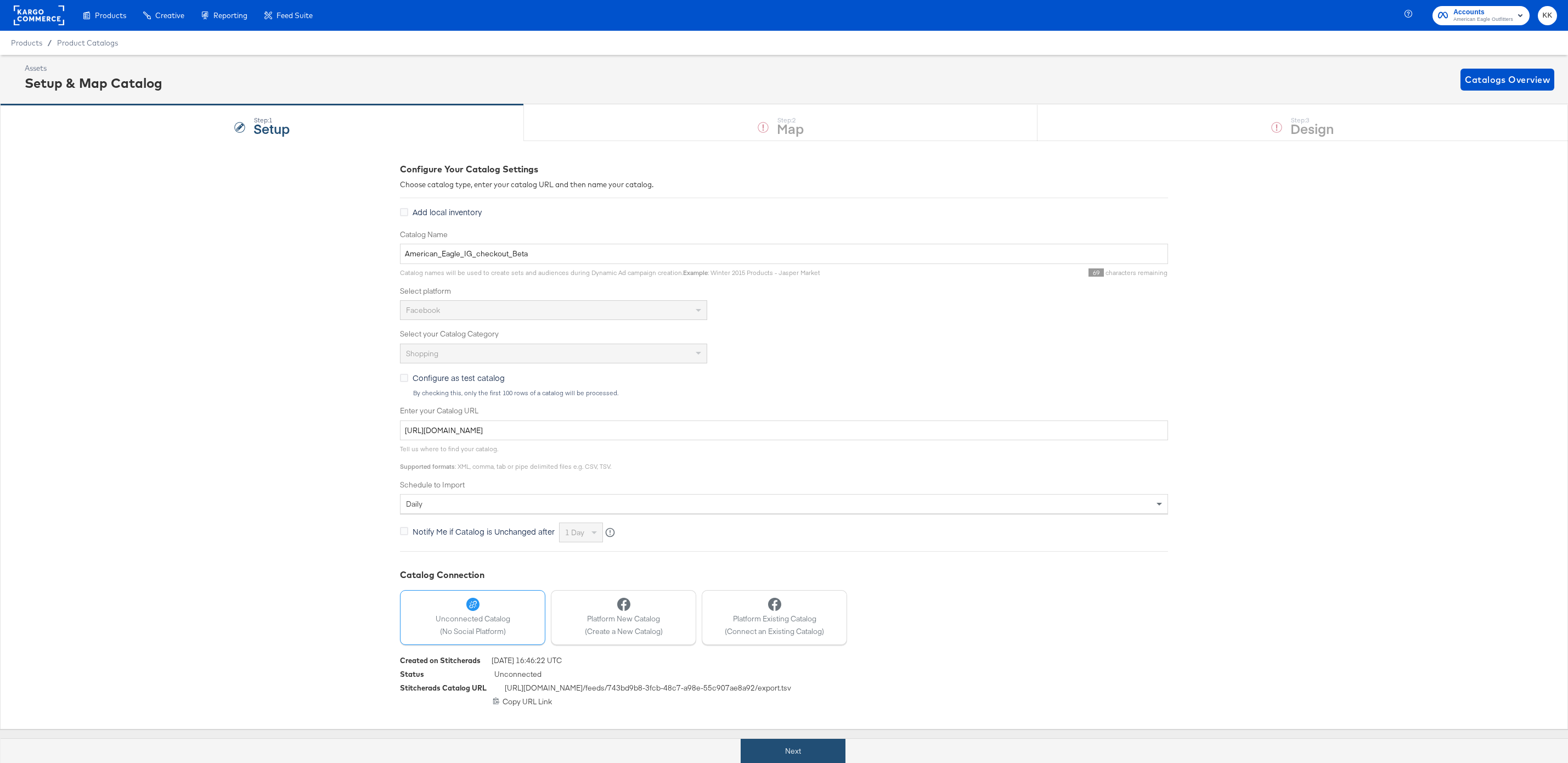
click at [777, 756] on button "Next" at bounding box center [793, 751] width 105 height 25
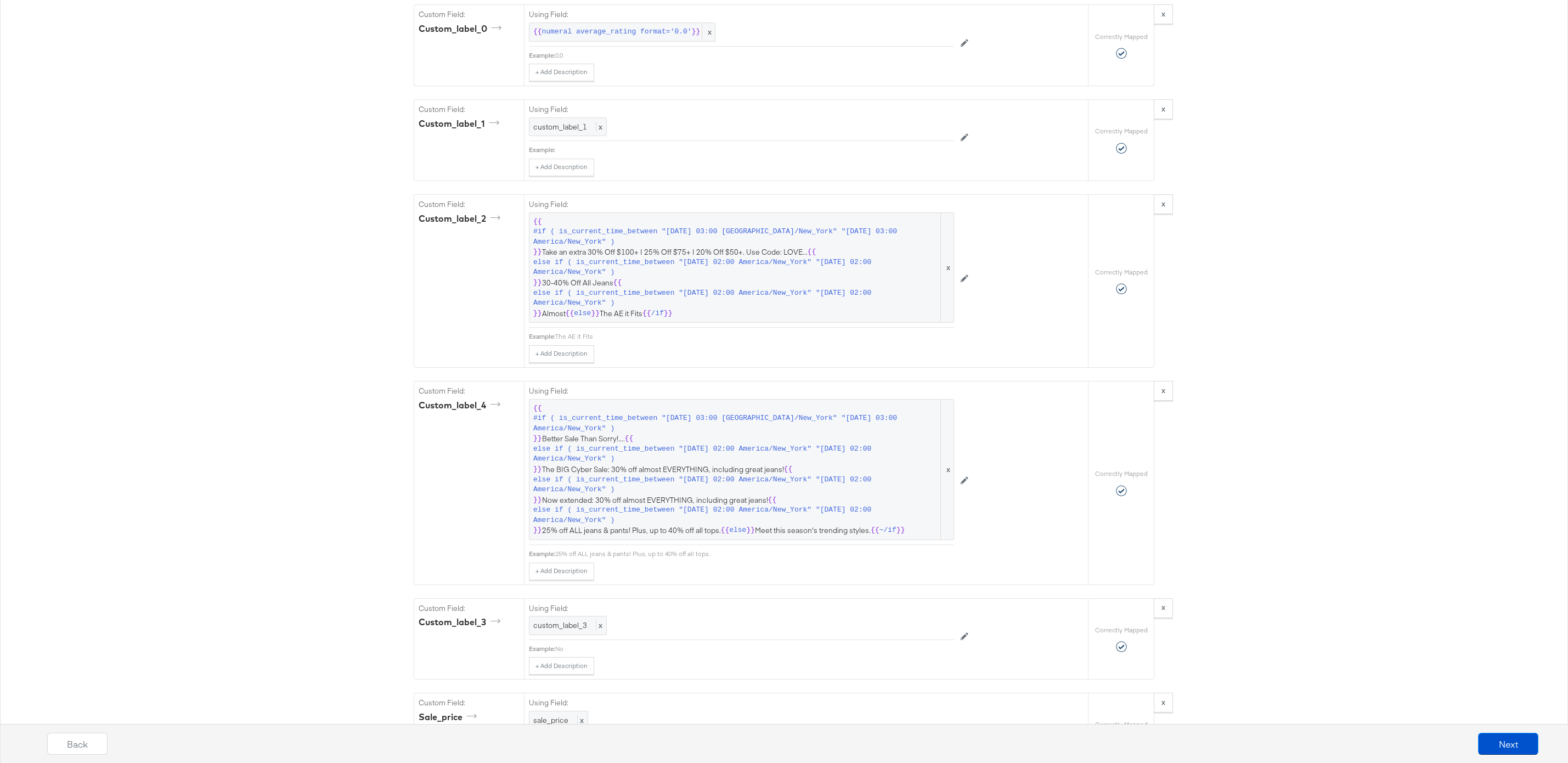
scroll to position [1482, 0]
click at [722, 456] on span "else if ( is_current_time_between "2025-08-15 02:00 America/New_York" "2025-08-…" at bounding box center [736, 455] width 406 height 20
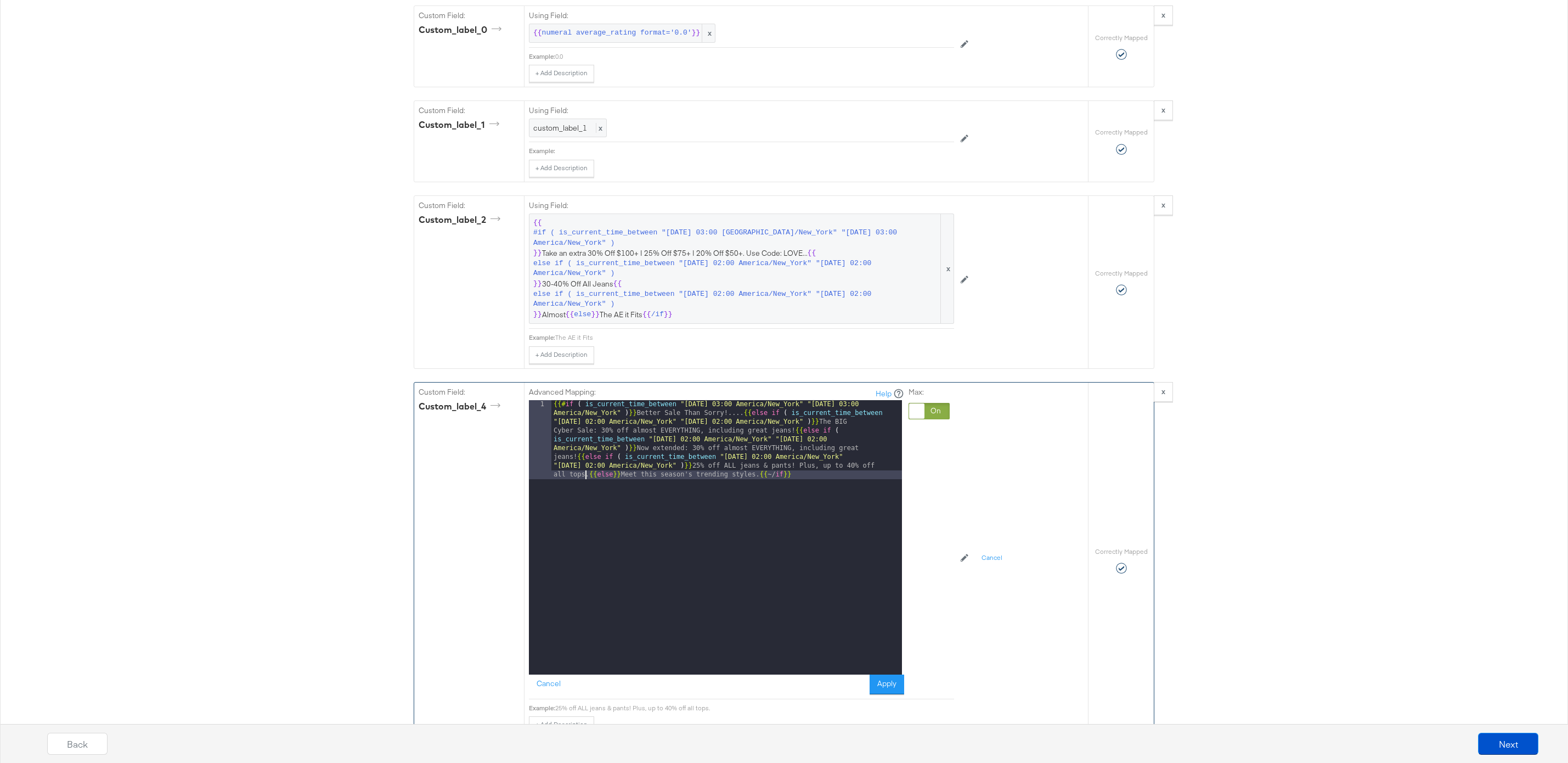
click at [587, 476] on div "{{# if ( is_current_time_between "2024-06-11 03:00 America/New_York" "2024-06-1…" at bounding box center [727, 616] width 351 height 433
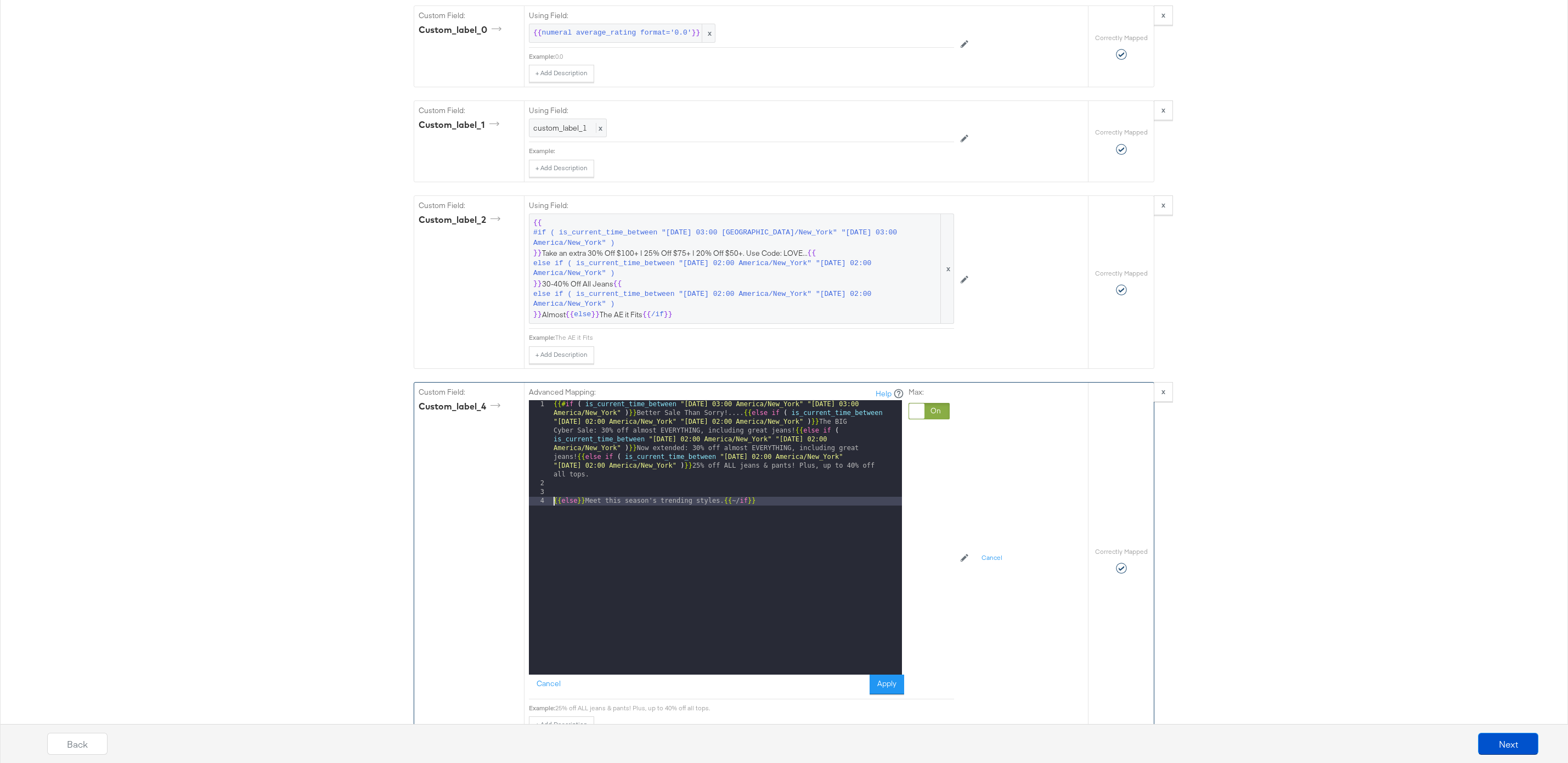
click at [577, 457] on div "{{# if ( is_current_time_between "2024-06-11 03:00 America/New_York" "2024-06-1…" at bounding box center [727, 581] width 351 height 362
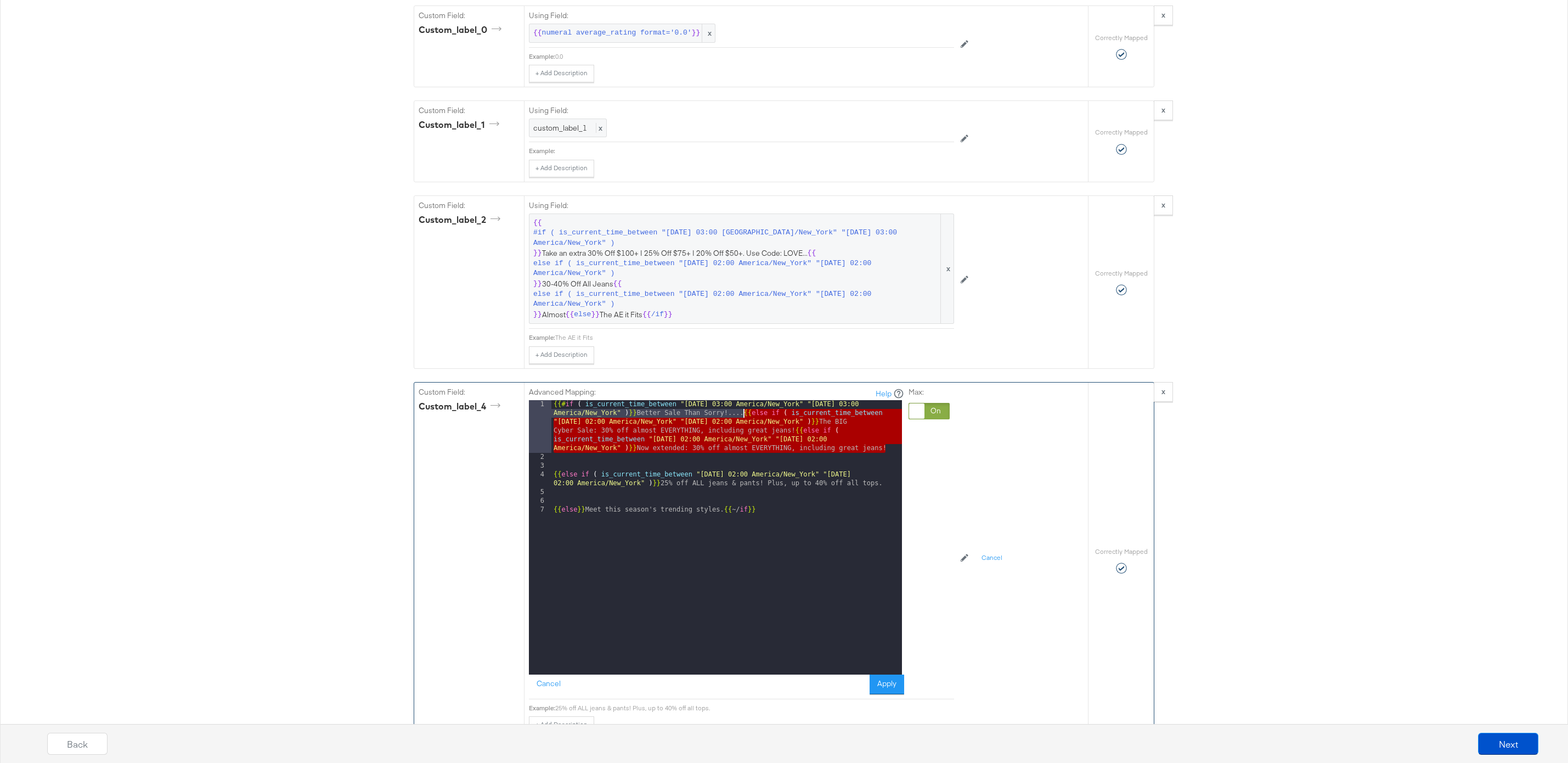
drag, startPoint x: 891, startPoint y: 448, endPoint x: 745, endPoint y: 416, distance: 149.5
click at [745, 416] on div "{{# if ( is_current_time_between "2024-06-11 03:00 America/New_York" "2024-06-1…" at bounding box center [727, 567] width 351 height 335
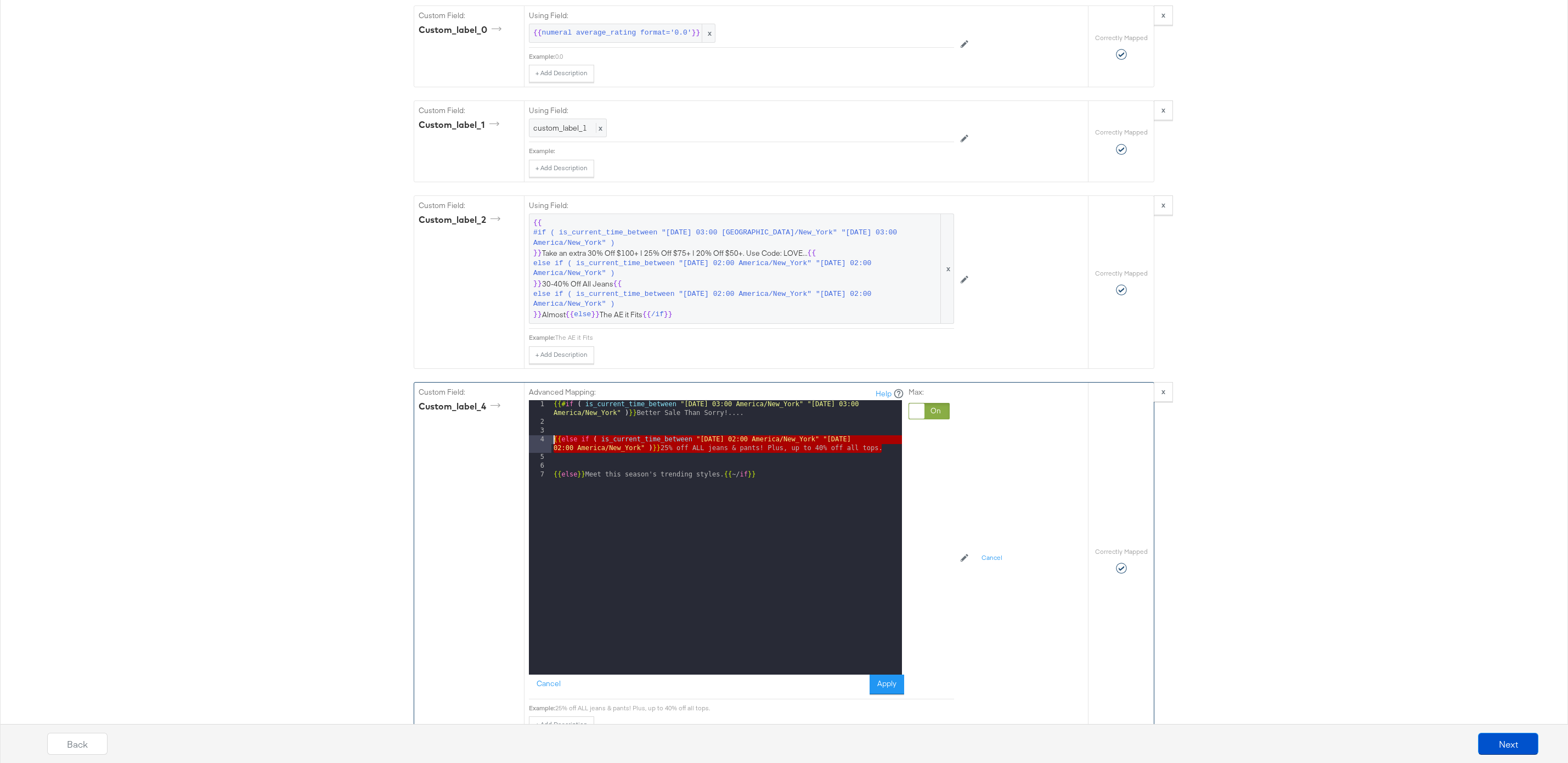
drag, startPoint x: 888, startPoint y: 450, endPoint x: 522, endPoint y: 435, distance: 366.3
click at [522, 435] on div "Custom Field: custom_label_4 Advanced Mapping: Help 1 2 3 4 5 6 7 {{# if ( is_c…" at bounding box center [751, 560] width 674 height 356
click at [569, 461] on div "{{# if ( is_current_time_between "2024-06-11 03:00 America/New_York" "2024-06-1…" at bounding box center [727, 550] width 351 height 301
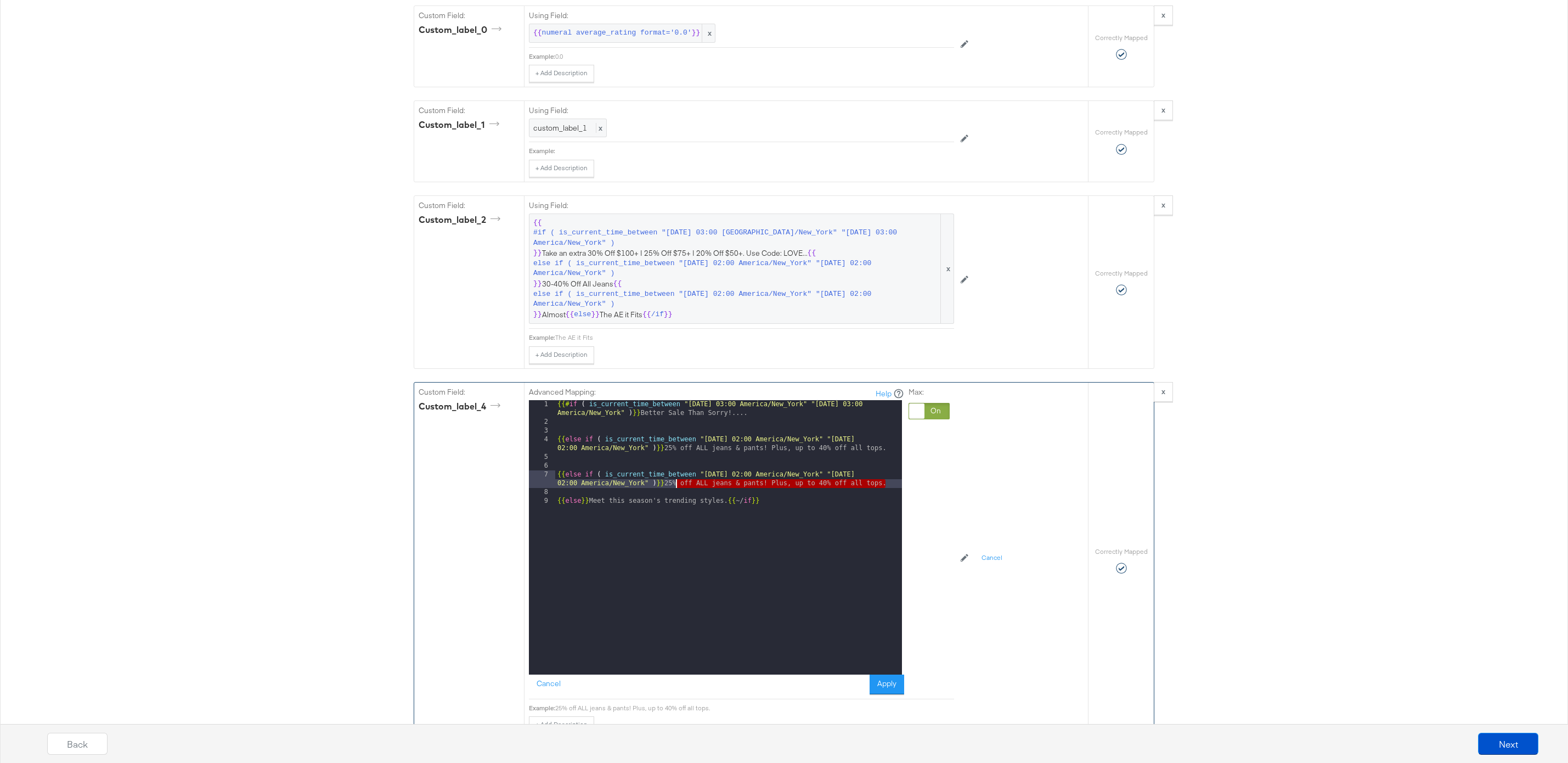
drag, startPoint x: 894, startPoint y: 483, endPoint x: 675, endPoint y: 488, distance: 219.1
click at [675, 488] on div "{{# if ( is_current_time_between "2024-06-11 03:00 America/New_York" "2024-06-1…" at bounding box center [728, 550] width 347 height 301
drag, startPoint x: 885, startPoint y: 483, endPoint x: 692, endPoint y: 484, distance: 193.0
click at [692, 484] on div "{{# if ( is_current_time_between "2024-06-11 03:00 America/New_York" "2024-06-1…" at bounding box center [728, 550] width 347 height 301
click at [741, 474] on div "{{# if ( is_current_time_between "2024-06-11 03:00 America/New_York" "2024-06-1…" at bounding box center [728, 550] width 347 height 301
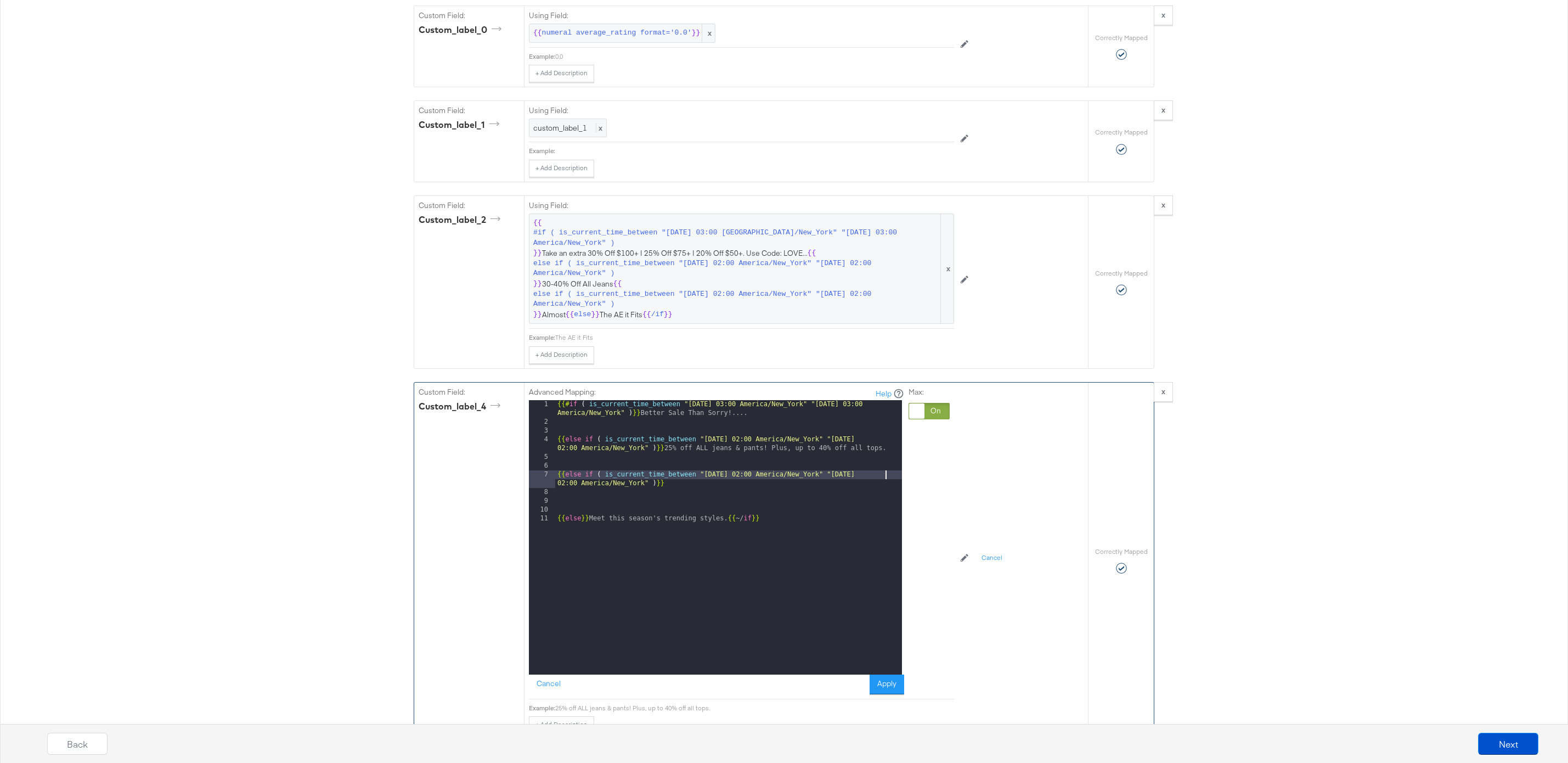
click at [886, 475] on div "{{# if ( is_current_time_between "2024-06-11 03:00 America/New_York" "2024-06-1…" at bounding box center [728, 550] width 347 height 301
click at [688, 483] on div "{{# if ( is_current_time_between "2024-06-11 03:00 America/New_York" "2024-06-1…" at bounding box center [728, 550] width 347 height 301
click at [557, 443] on div "{{# if ( is_current_time_between "2024-06-11 03:00 America/New_York" "2024-06-1…" at bounding box center [728, 550] width 347 height 301
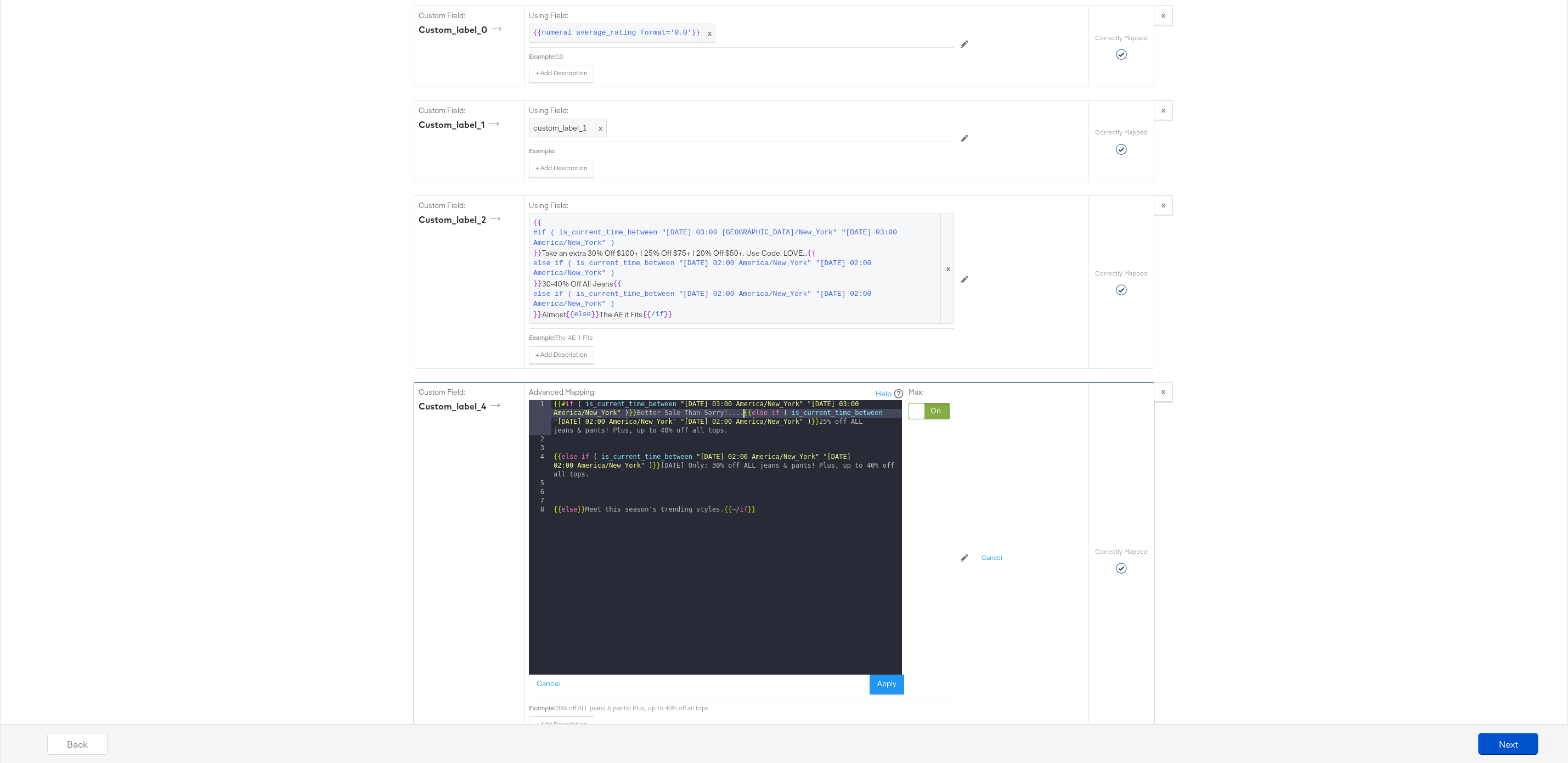
click at [554, 460] on div "{{# if ( is_current_time_between "2024-06-11 03:00 America/New_York" "2024-06-1…" at bounding box center [727, 559] width 351 height 318
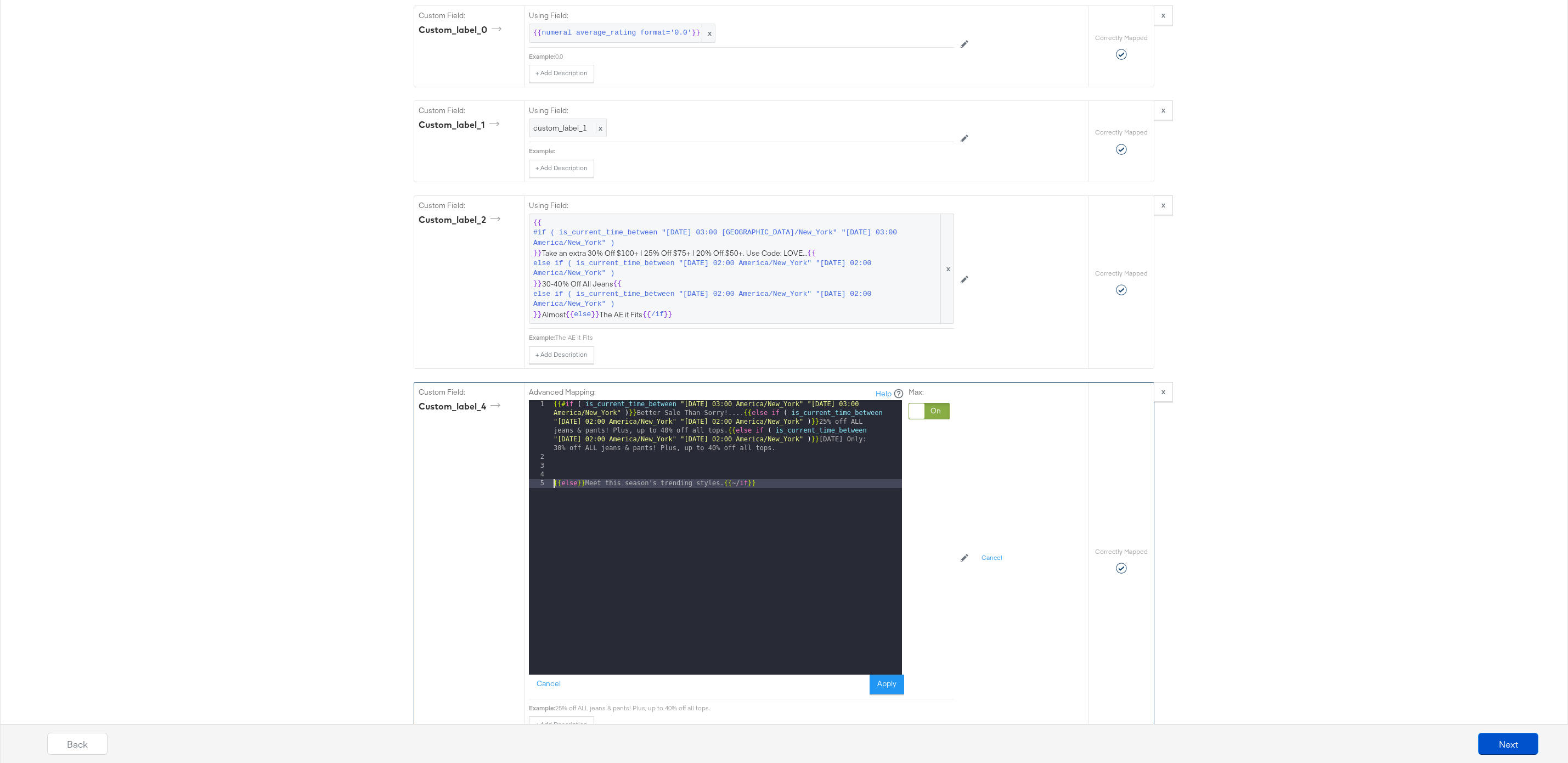
click at [555, 485] on div "{{# if ( is_current_time_between "2024-06-11 03:00 America/New_York" "2024-06-1…" at bounding box center [727, 567] width 351 height 335
click at [885, 688] on button "Apply" at bounding box center [887, 684] width 35 height 20
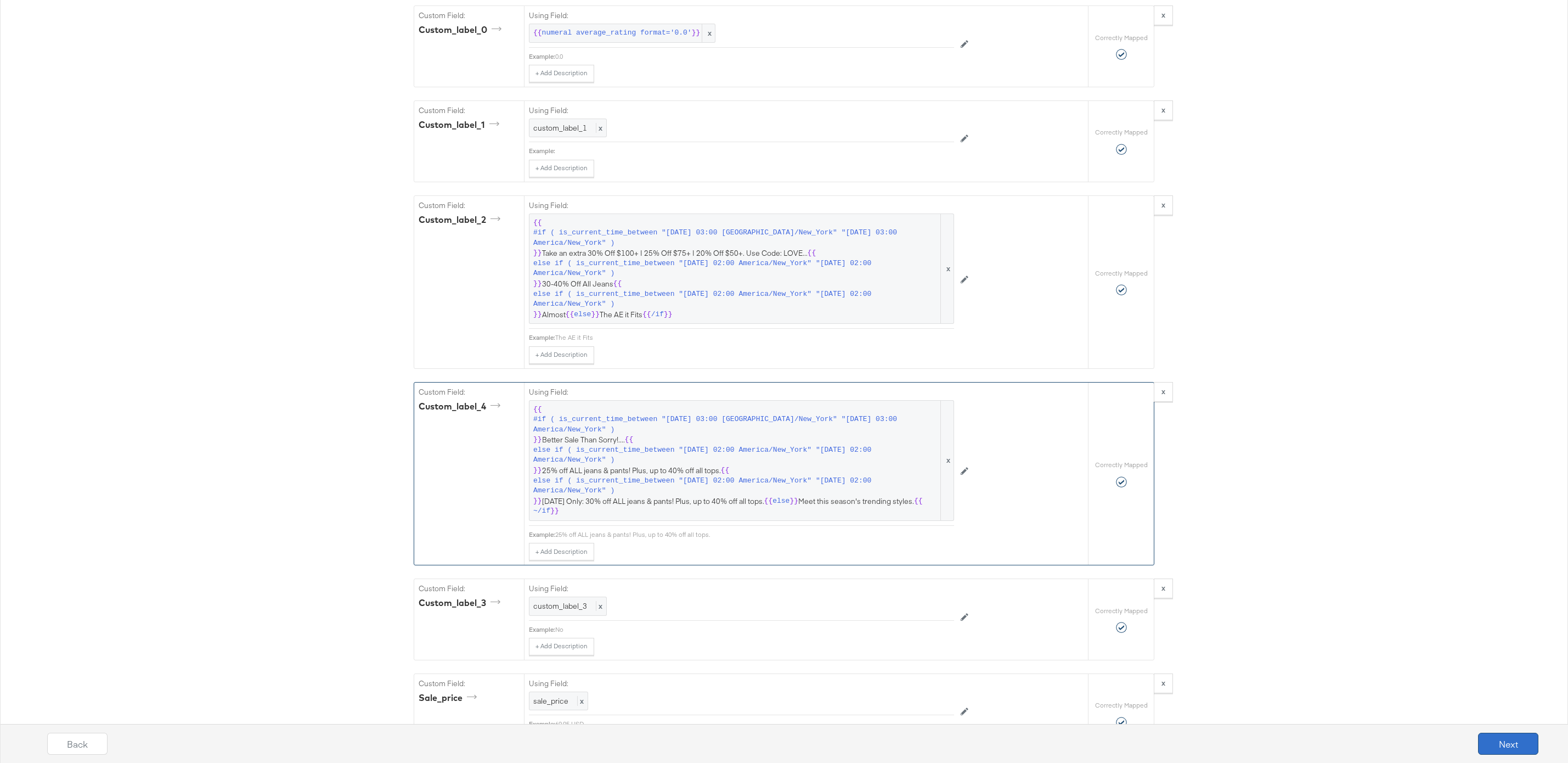
click at [1503, 744] on button "Next" at bounding box center [1508, 743] width 60 height 22
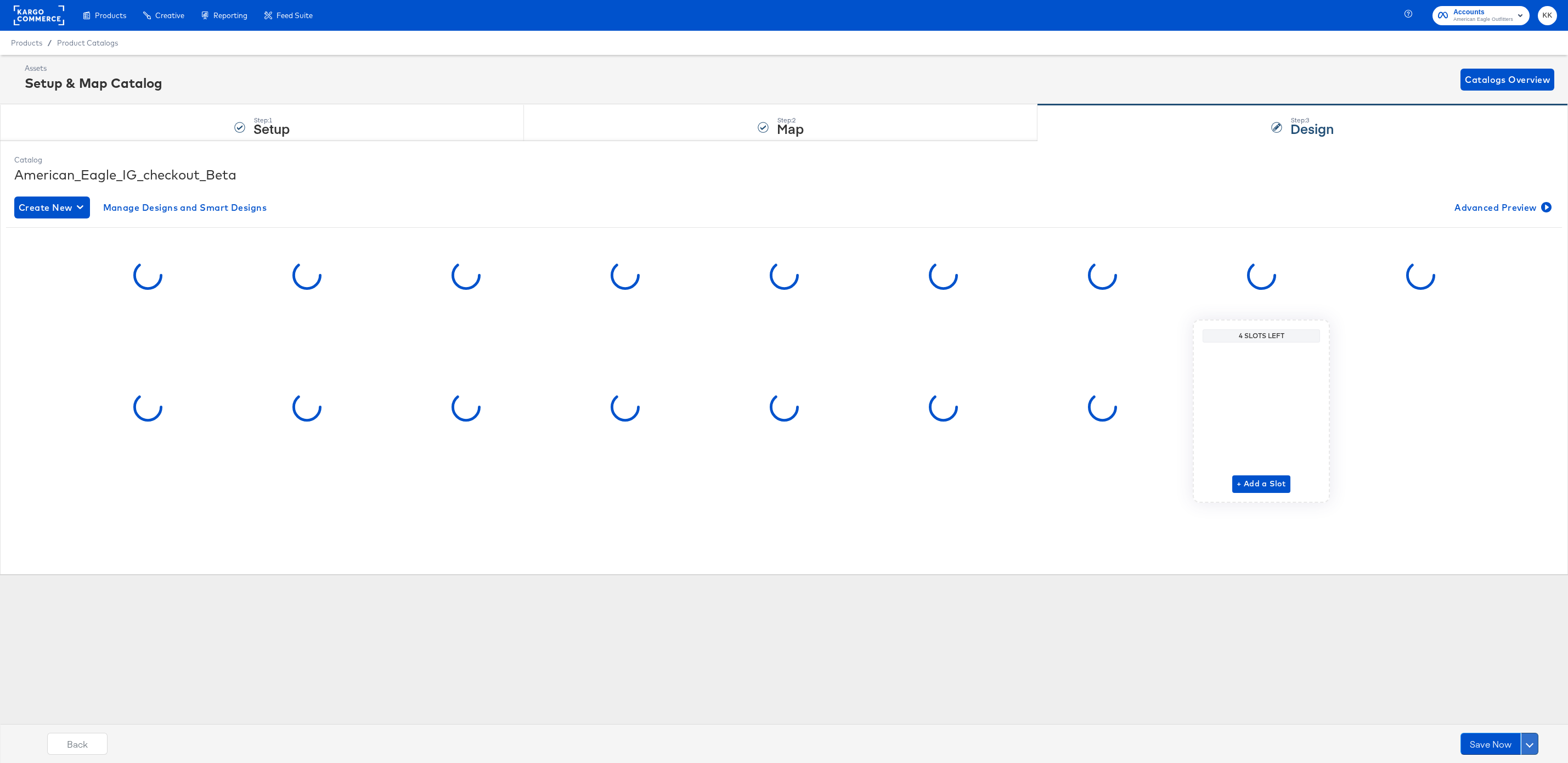
click at [1530, 738] on button at bounding box center [1530, 743] width 17 height 22
click at [1496, 722] on div "Schedule Save" at bounding box center [1504, 722] width 50 height 10
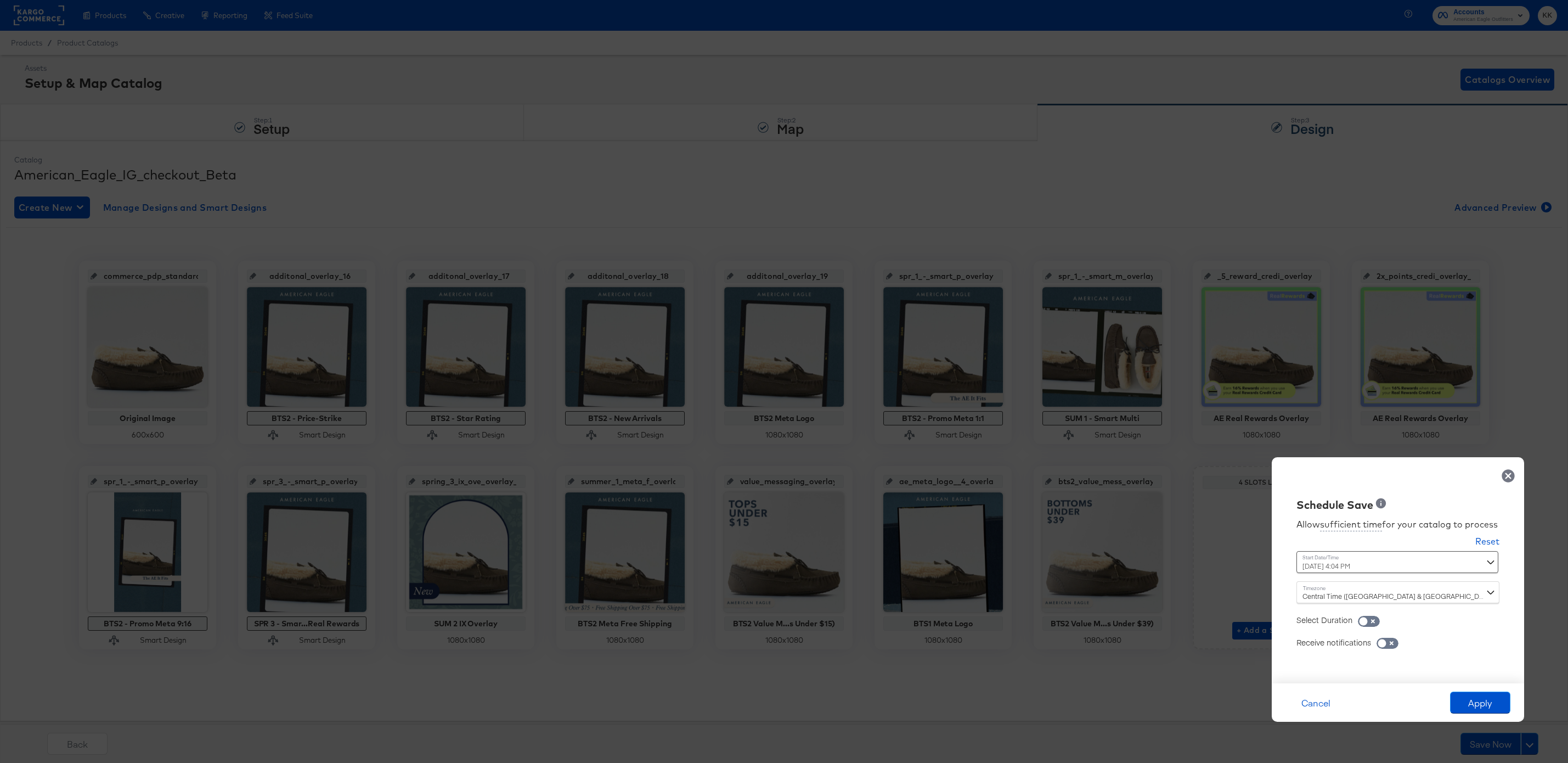
click at [1338, 556] on div "August 19th 2025 4:04 PM ‹ August 2025 › Su Mo Tu We Th Fr Sa 27 28 29 30 31 1 …" at bounding box center [1371, 562] width 149 height 22
click at [1338, 559] on div "August 19th 2025 4:04 PM ‹ August 2025 › Su Mo Tu We Th Fr Sa 27 28 29 30 31 1 …" at bounding box center [1371, 562] width 149 height 22
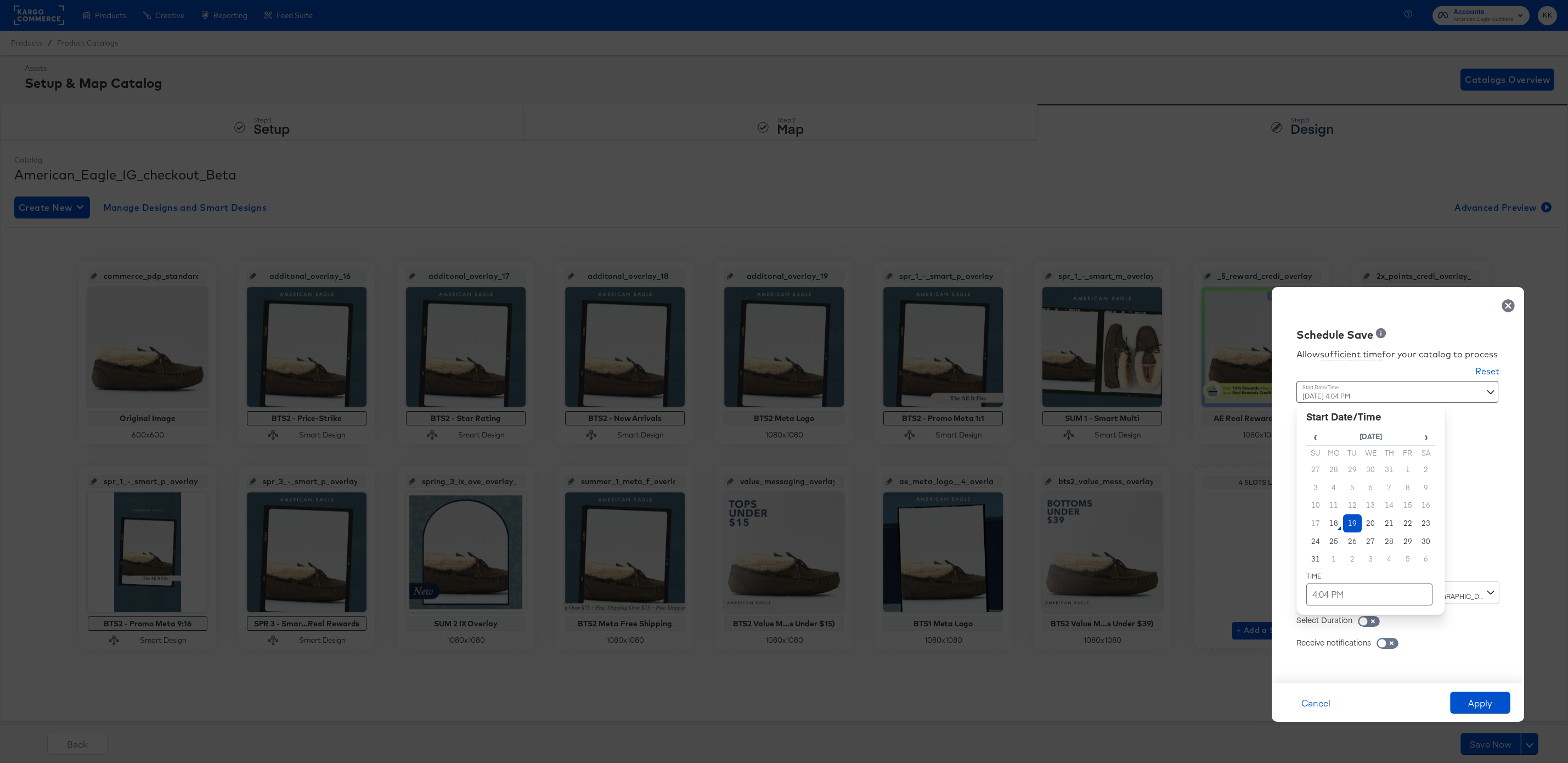
click at [1337, 572] on div "August 19th 2025 4:04 PM ‹ August 2025 › Su Mo Tu We Th Fr Sa 27 28 29 30 31 1 …" at bounding box center [1371, 477] width 149 height 192
click at [1351, 521] on td "19" at bounding box center [1353, 523] width 19 height 18
click at [1346, 592] on td "4:04 PM" at bounding box center [1369, 594] width 126 height 22
click at [1352, 514] on span "▼" at bounding box center [1348, 512] width 22 height 22
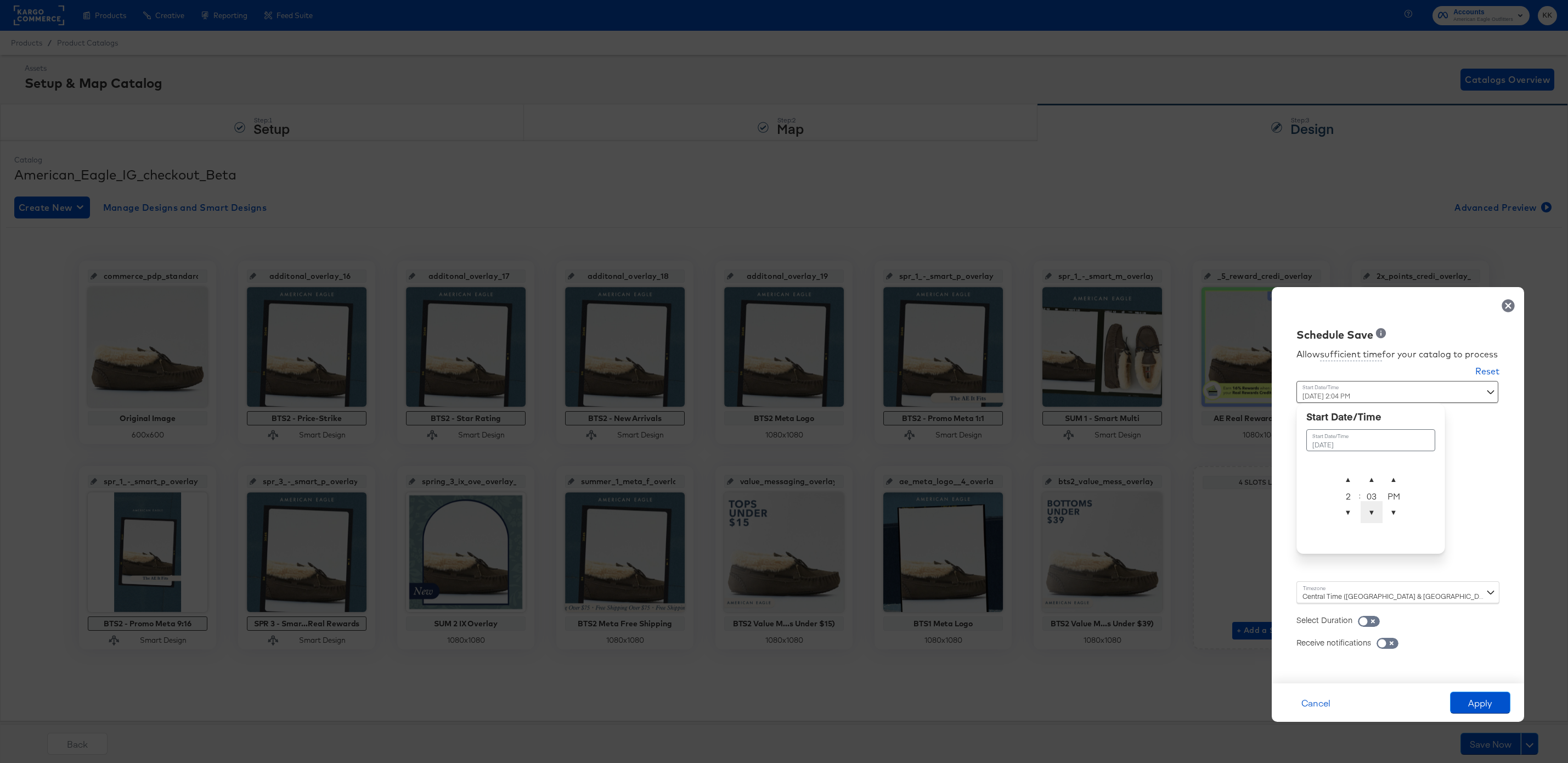
click at [1373, 506] on span "▼" at bounding box center [1372, 512] width 22 height 22
type input "August 19th 2025 2:00 AM"
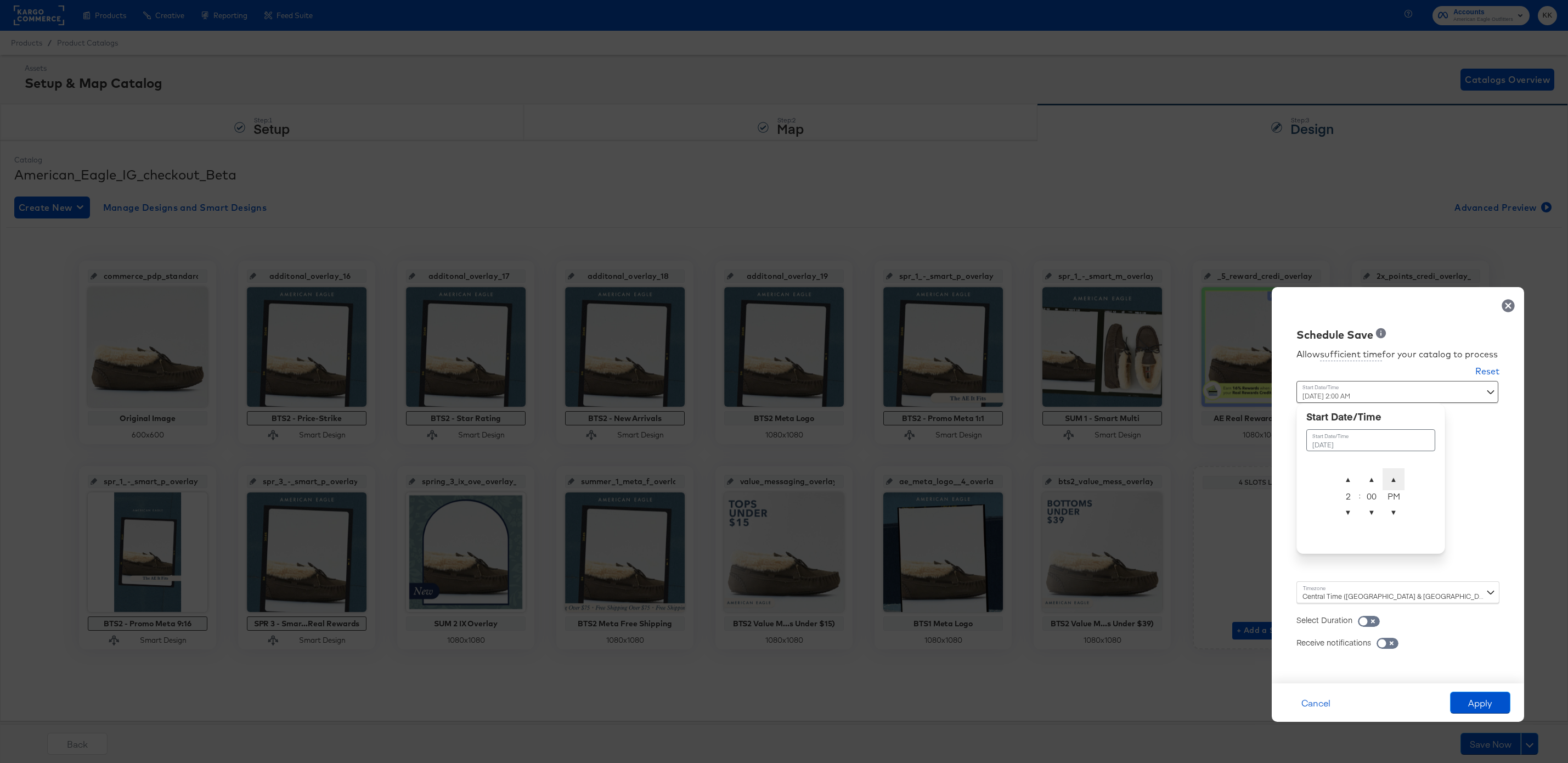
click at [1396, 480] on span "▲" at bounding box center [1393, 479] width 22 height 22
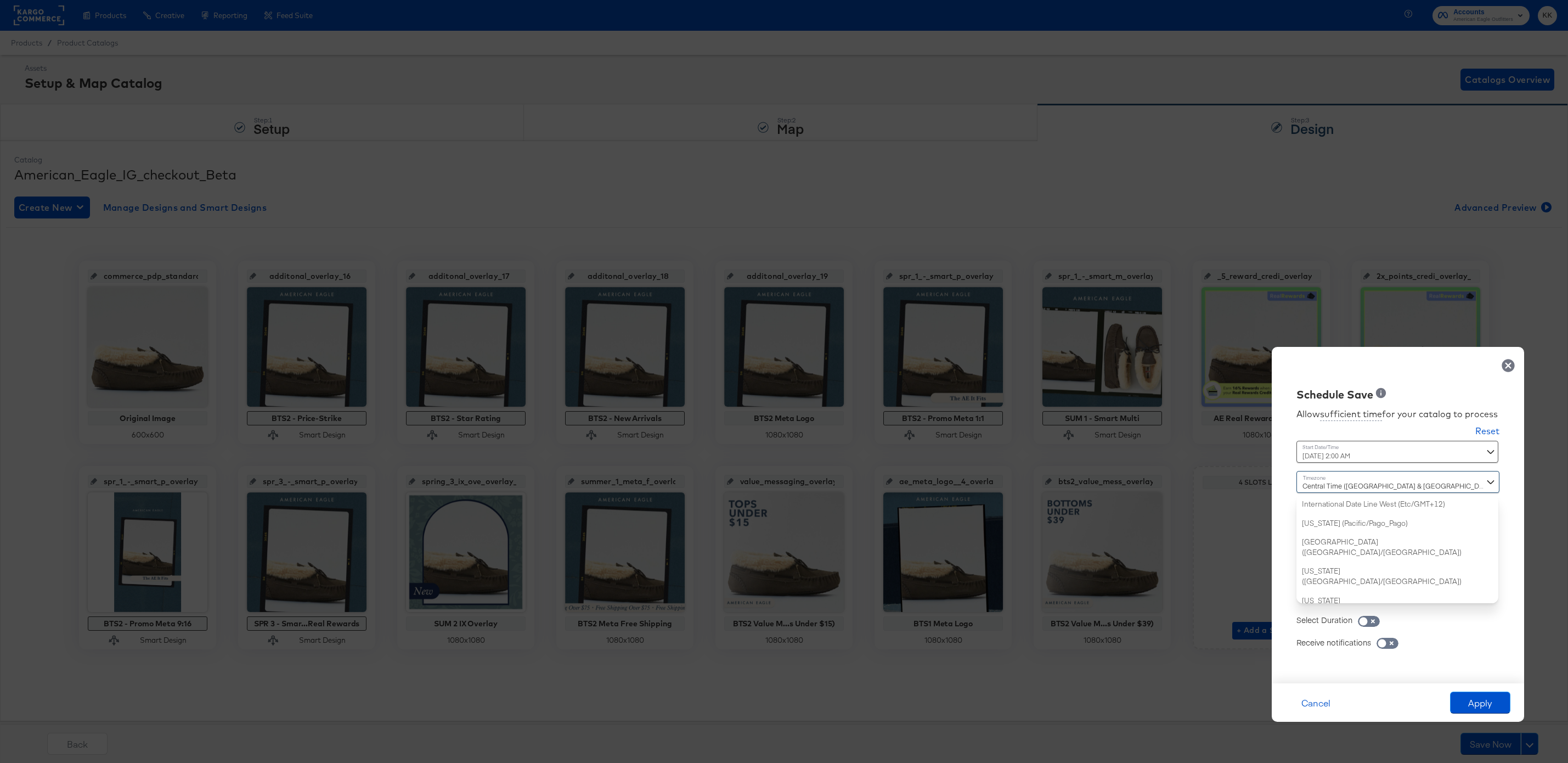
click at [1328, 592] on div "Central Time (US & Canada) (America/Chicago) International Date Line West (Etc/…" at bounding box center [1398, 537] width 203 height 133
type input "new"
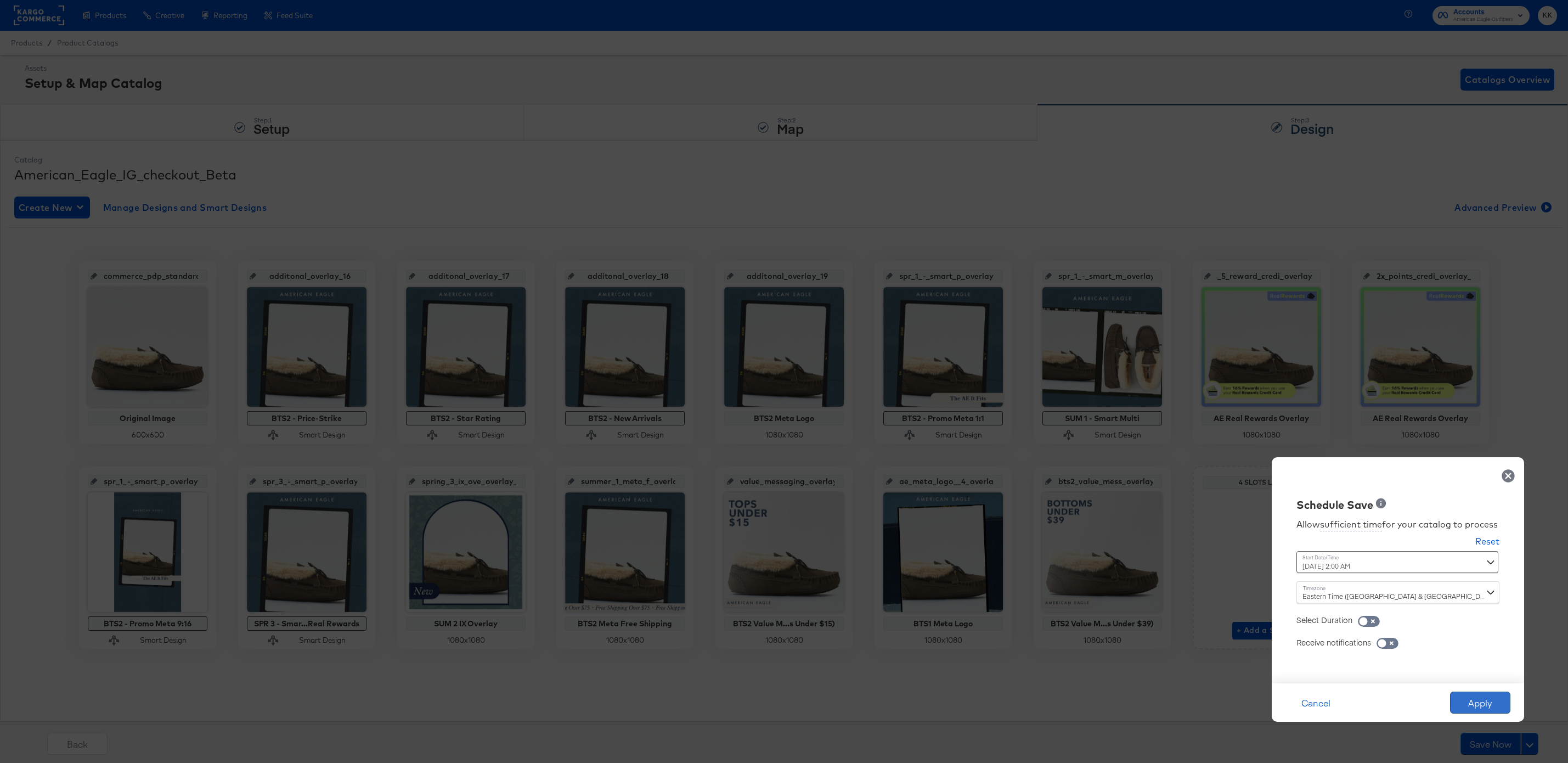
click at [1475, 700] on button "Apply" at bounding box center [1480, 702] width 60 height 22
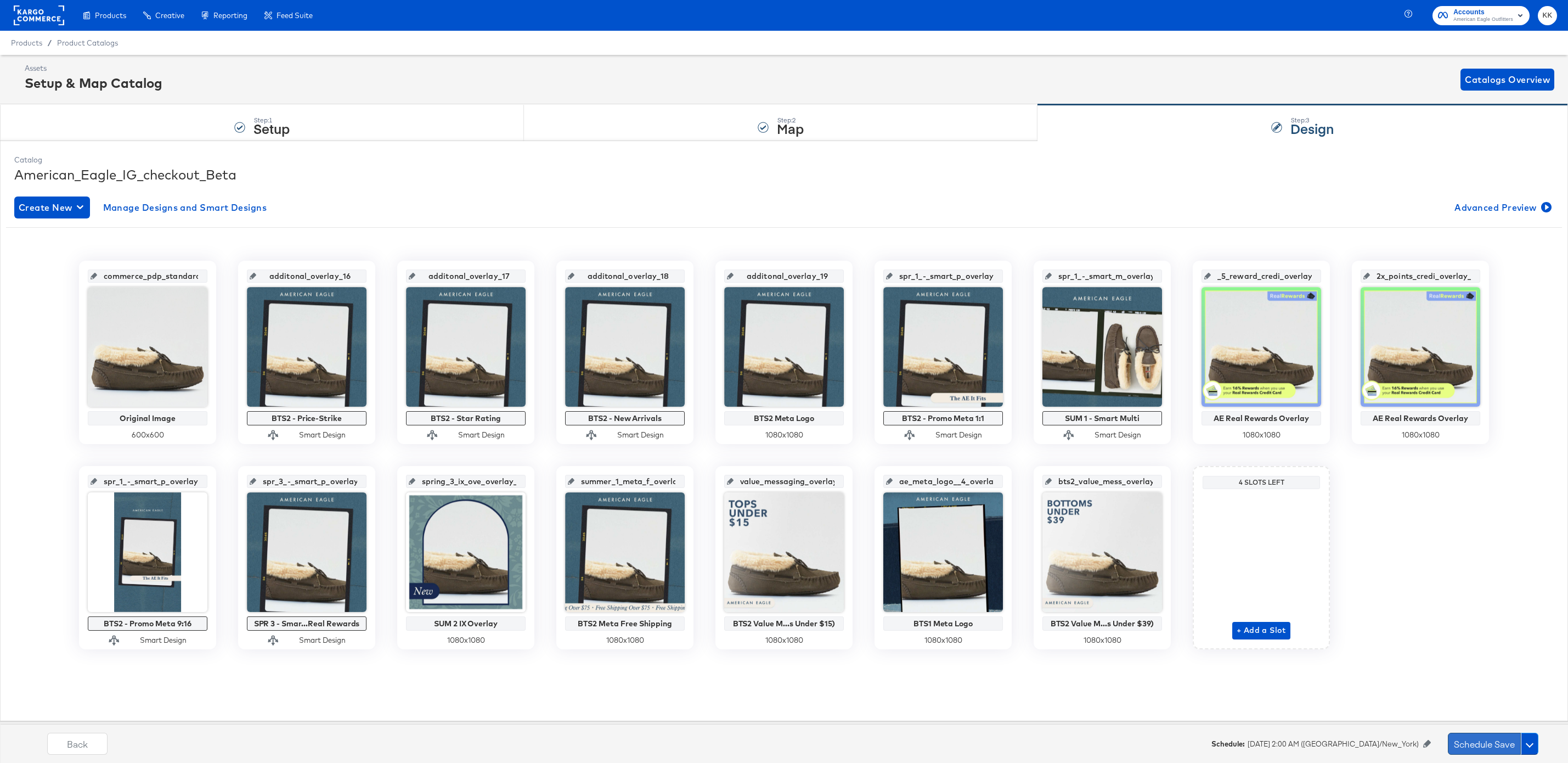
click at [1462, 740] on button "Schedule Save" at bounding box center [1485, 743] width 73 height 22
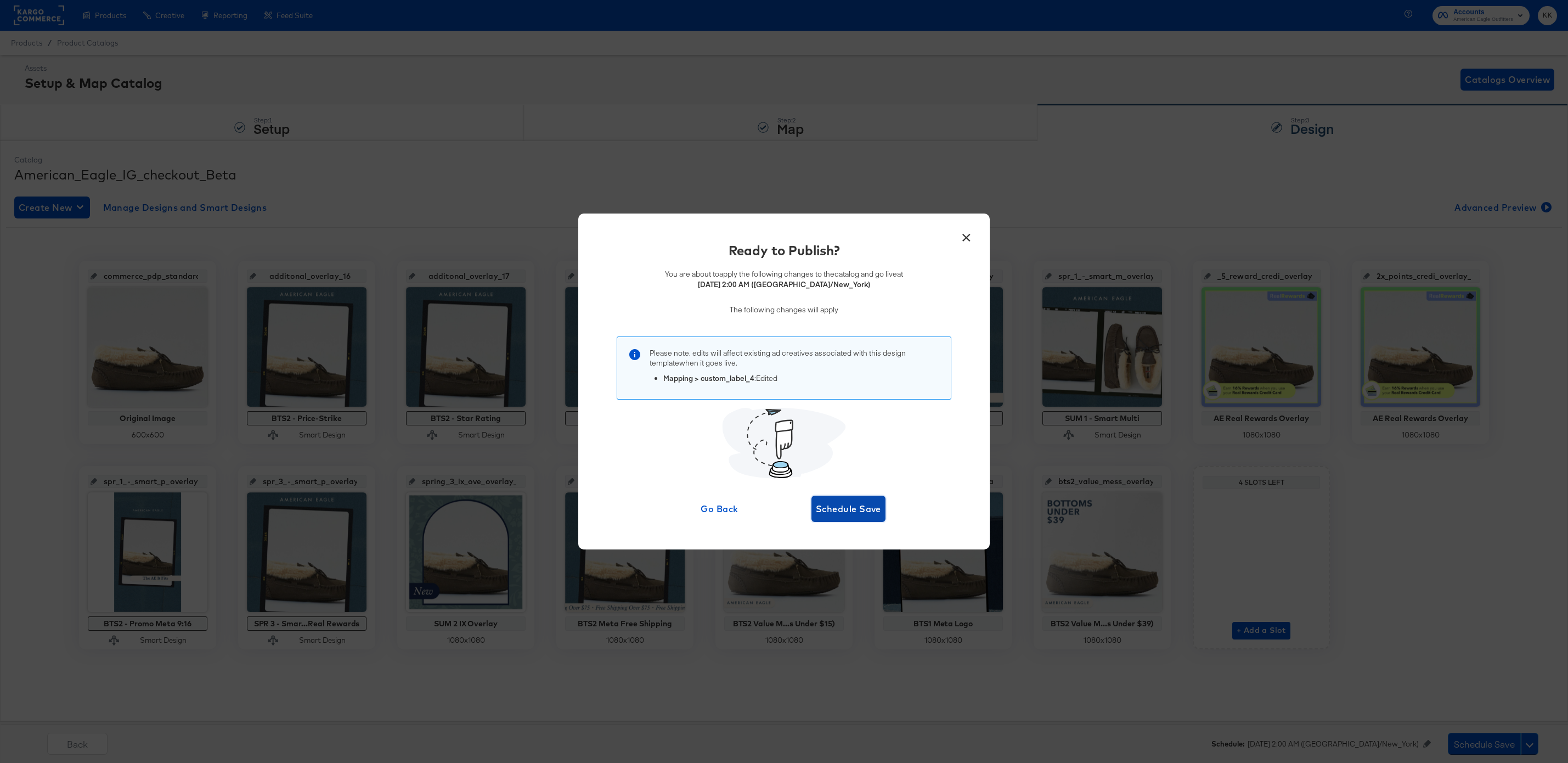
click at [872, 510] on span "Schedule Save" at bounding box center [848, 508] width 65 height 15
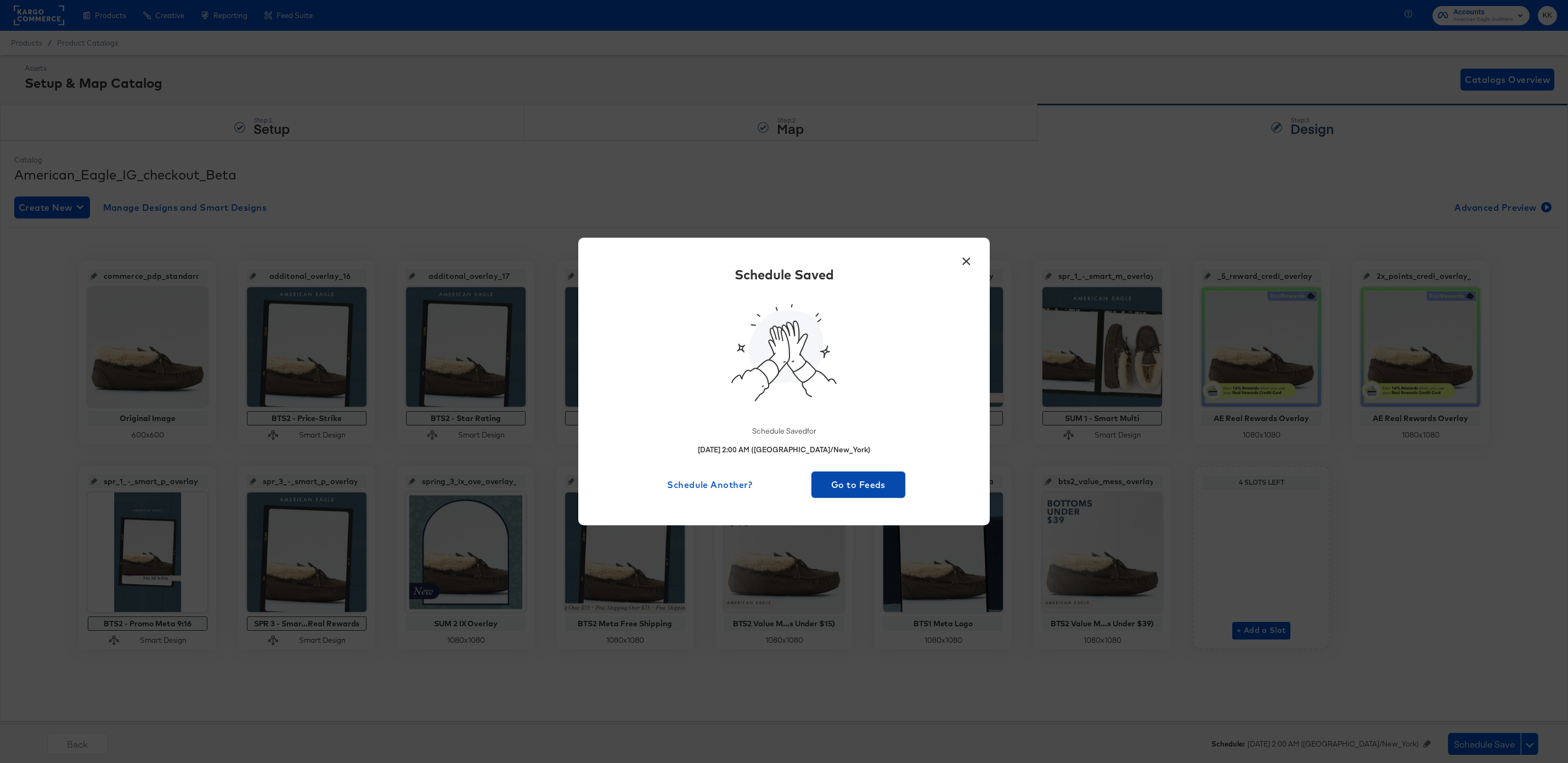
click at [870, 477] on span "Go to Feeds" at bounding box center [858, 484] width 85 height 15
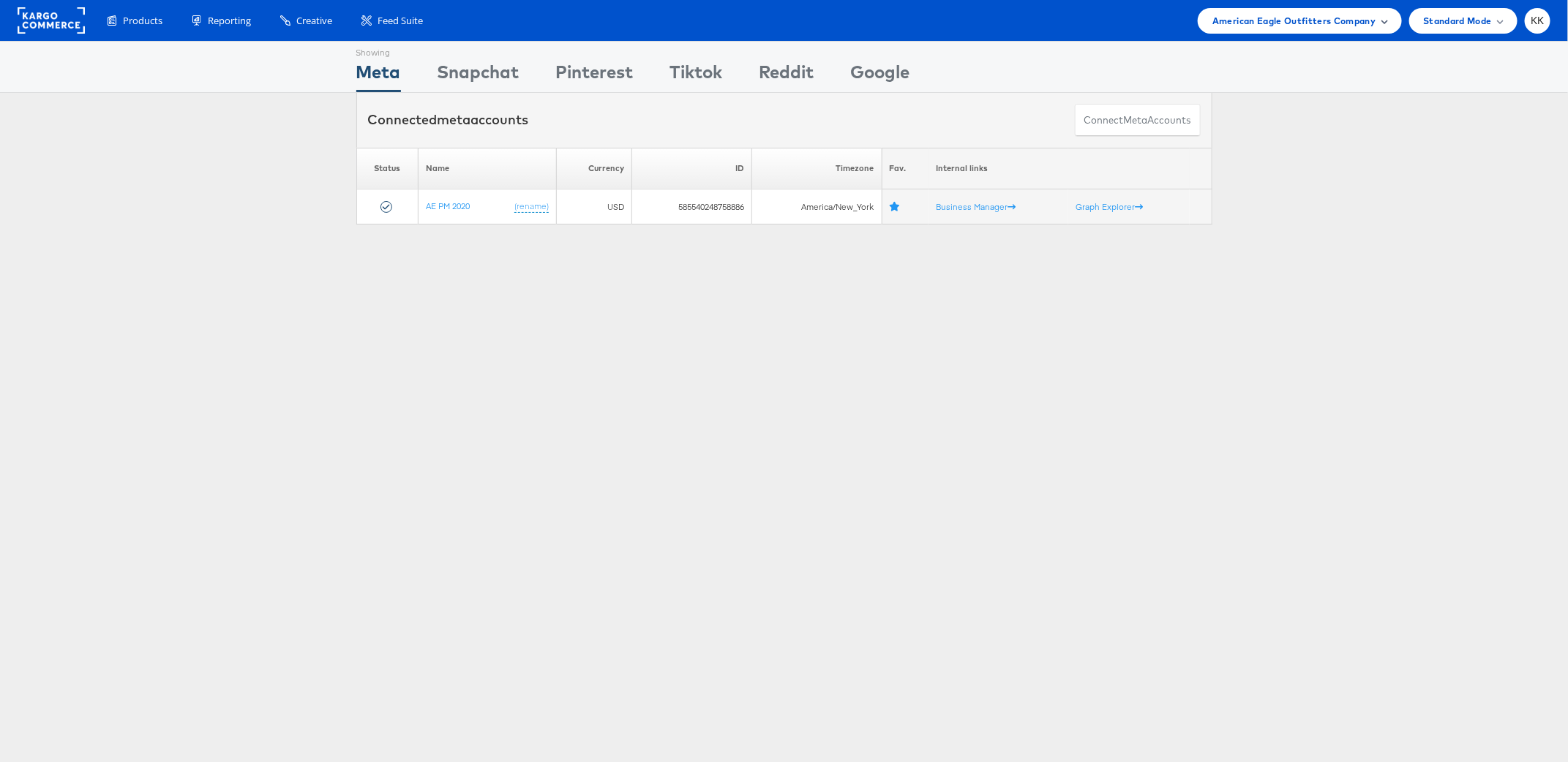
click at [1255, 32] on div "American Eagle Outfitters Company" at bounding box center [1299, 20] width 204 height 26
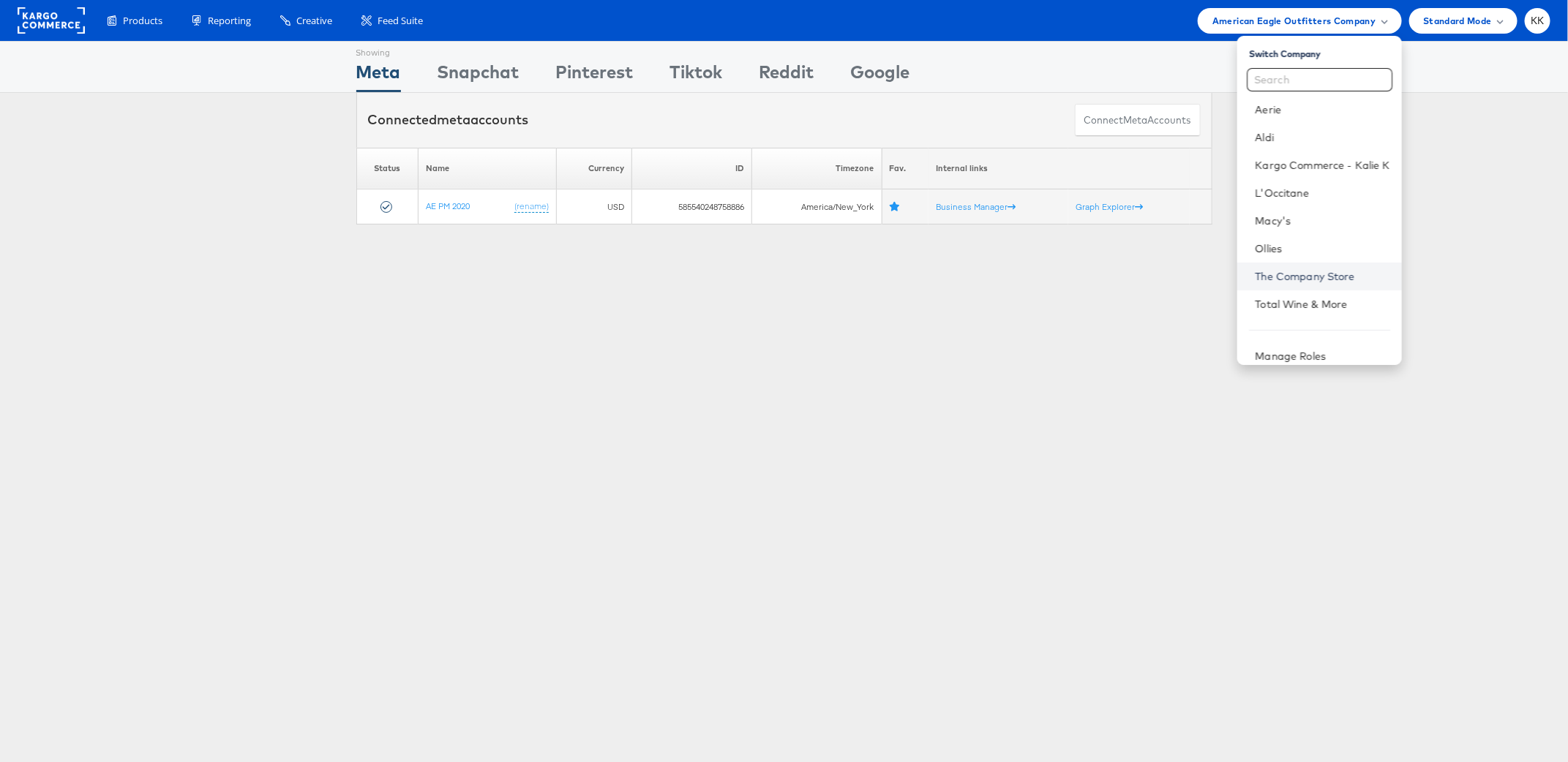
click at [1287, 269] on link "The Company Store" at bounding box center [1322, 276] width 134 height 14
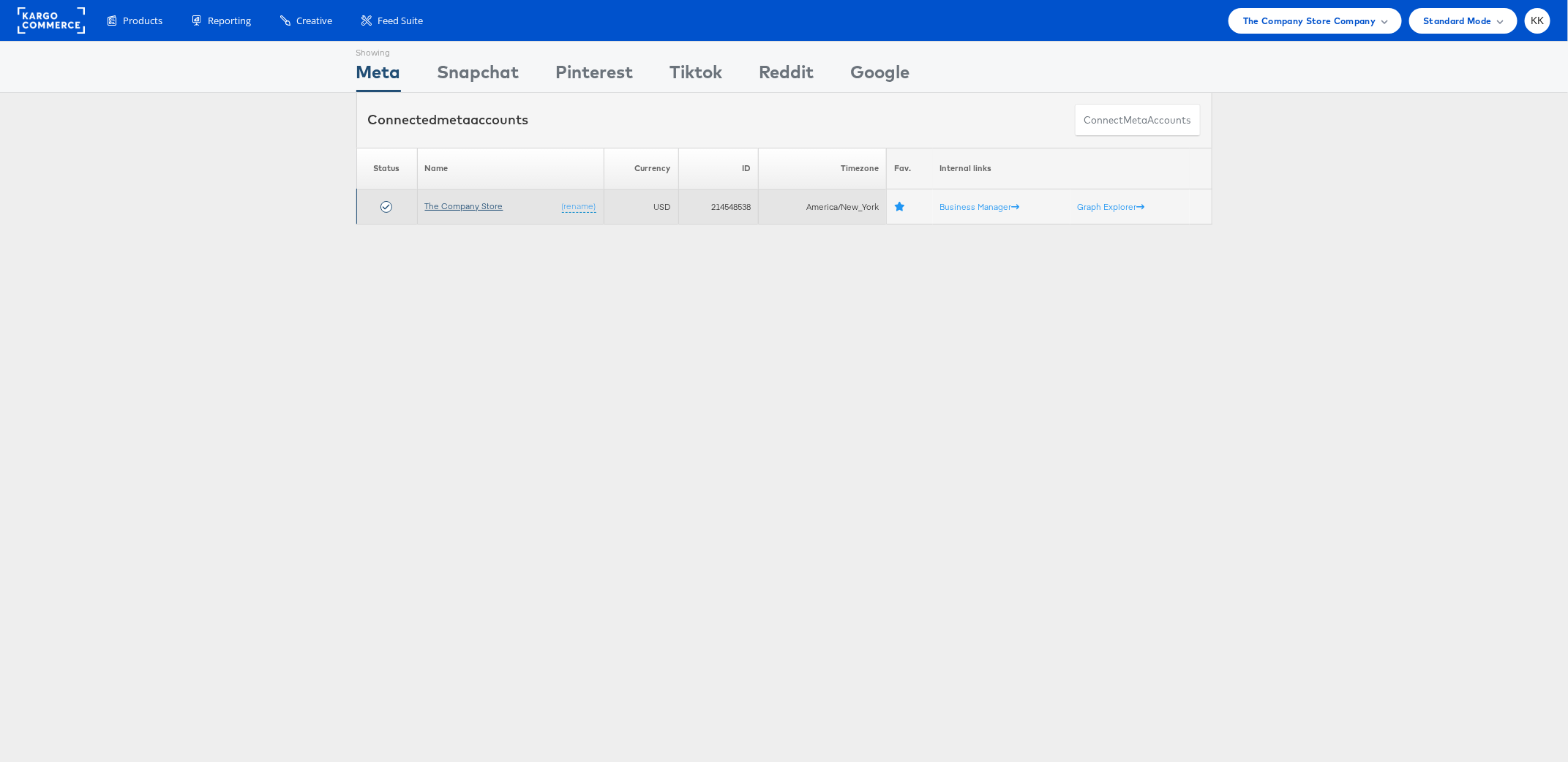
click at [469, 202] on link "The Company Store" at bounding box center [464, 206] width 78 height 11
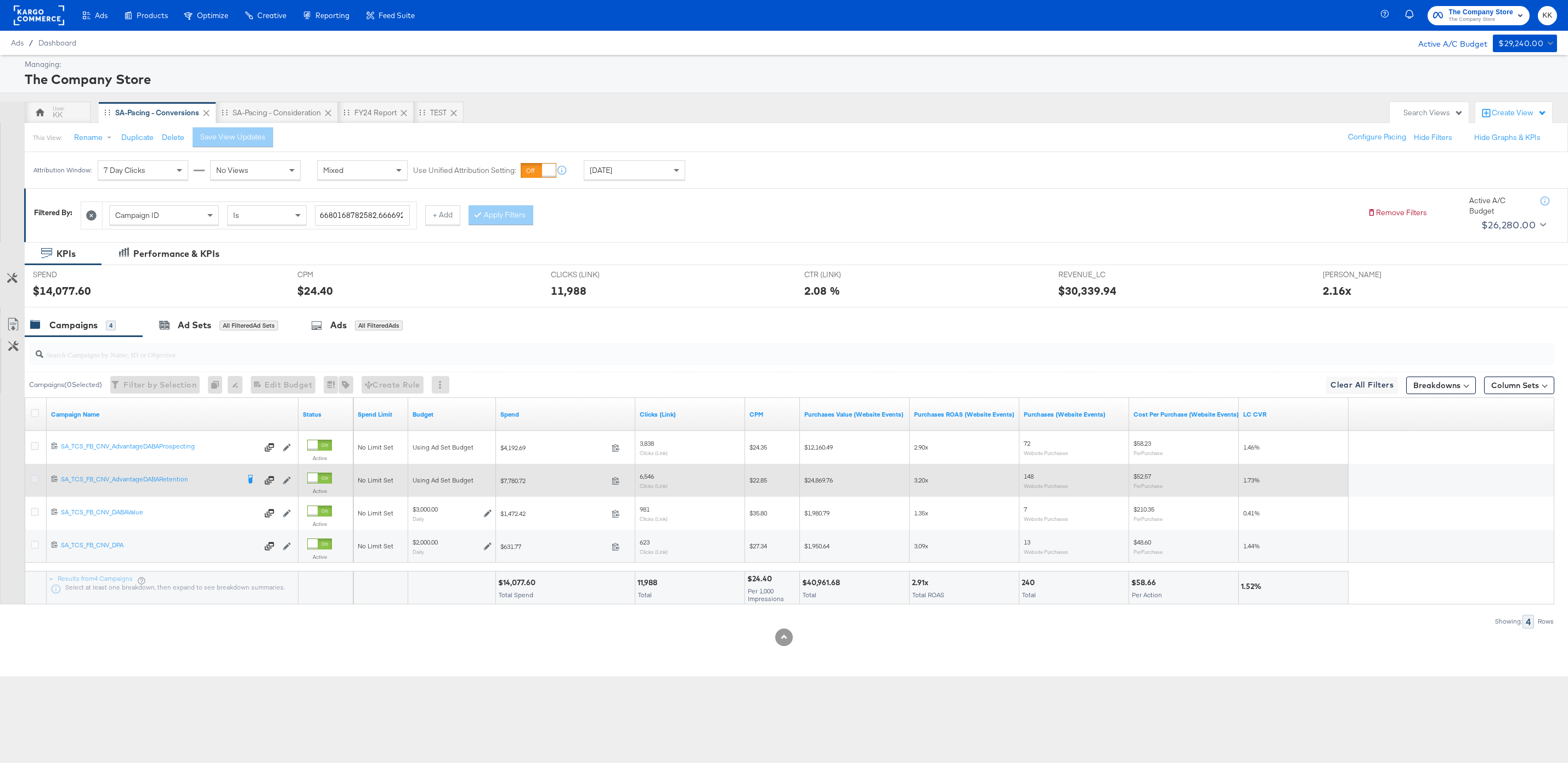
click at [35, 480] on icon at bounding box center [34, 478] width 8 height 8
click at [0, 0] on input "checkbox" at bounding box center [0, 0] width 0 height 0
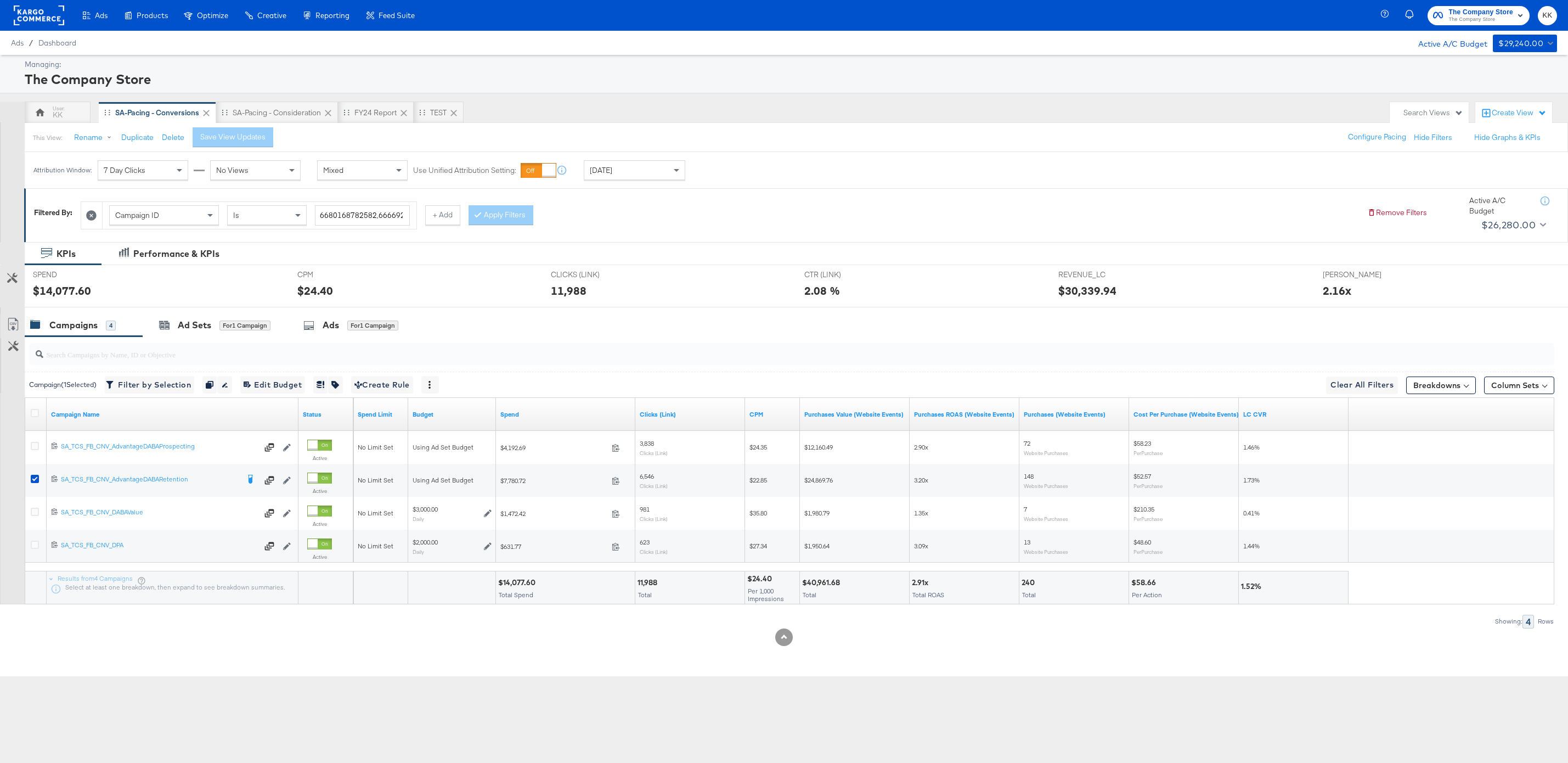
click at [217, 350] on input "search" at bounding box center [727, 350] width 1367 height 22
click at [208, 335] on div "Ad Sets for 1 Campaign" at bounding box center [214, 325] width 144 height 24
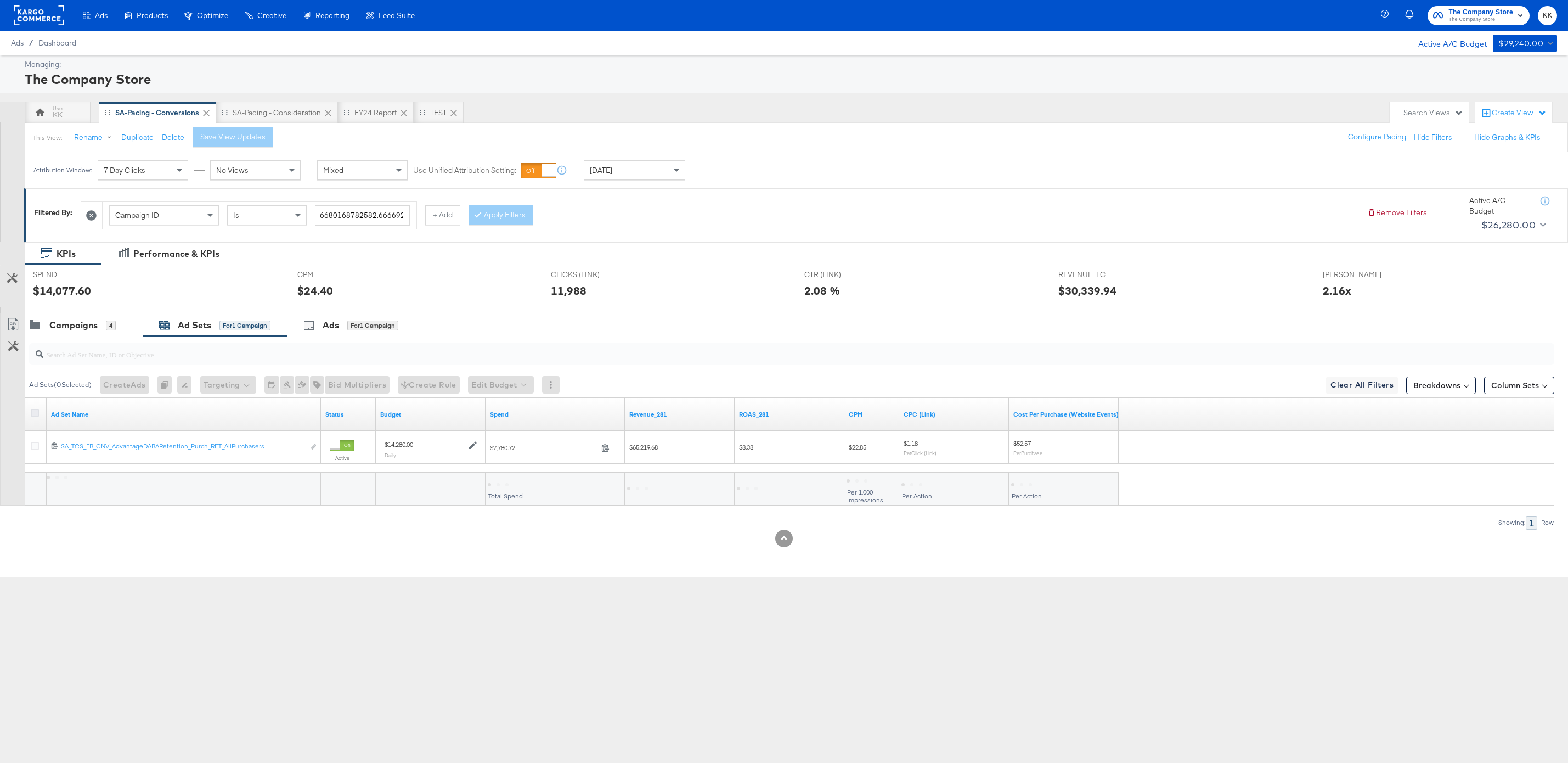
click at [34, 416] on icon at bounding box center [34, 412] width 8 height 8
click at [0, 0] on input "checkbox" at bounding box center [0, 0] width 0 height 0
click at [475, 383] on button "Edit Budget" at bounding box center [486, 385] width 66 height 17
click at [484, 415] on span "Edit Ad Set Budget" at bounding box center [489, 413] width 62 height 14
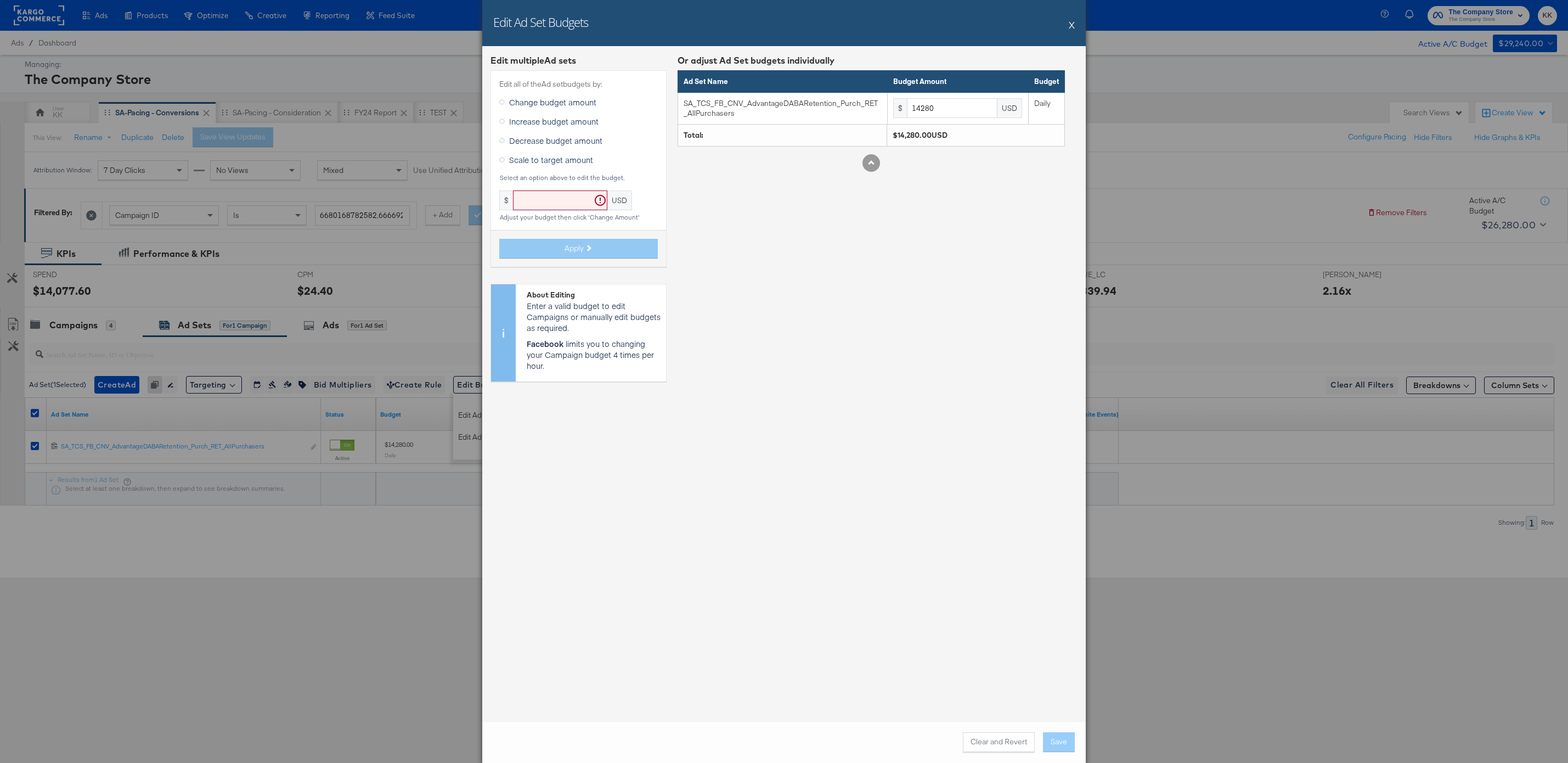
click at [538, 133] on label "Decrease budget amount" at bounding box center [553, 141] width 107 height 17
click at [0, 0] on input "Decrease budget amount" at bounding box center [0, 0] width 0 height 0
click at [578, 217] on div "Edit all of the Ad set budgets by: Change budget amount Increase budget amount …" at bounding box center [578, 163] width 176 height 186
click at [578, 201] on input "text" at bounding box center [595, 201] width 94 height 20
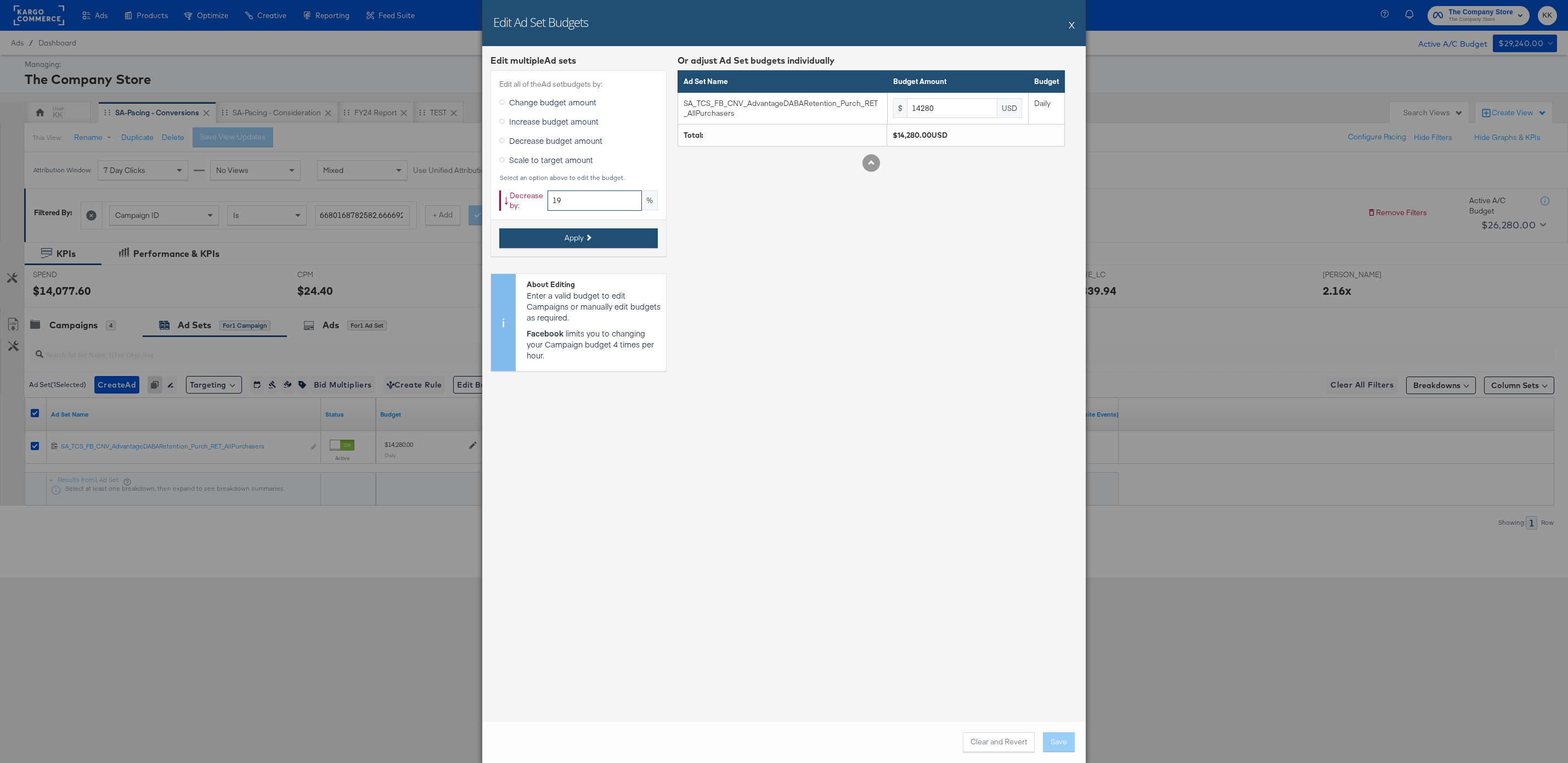
type input "19"
click at [580, 238] on span "Apply" at bounding box center [574, 238] width 20 height 10
type input "11566.8"
click at [1050, 738] on button "Save" at bounding box center [1059, 741] width 32 height 20
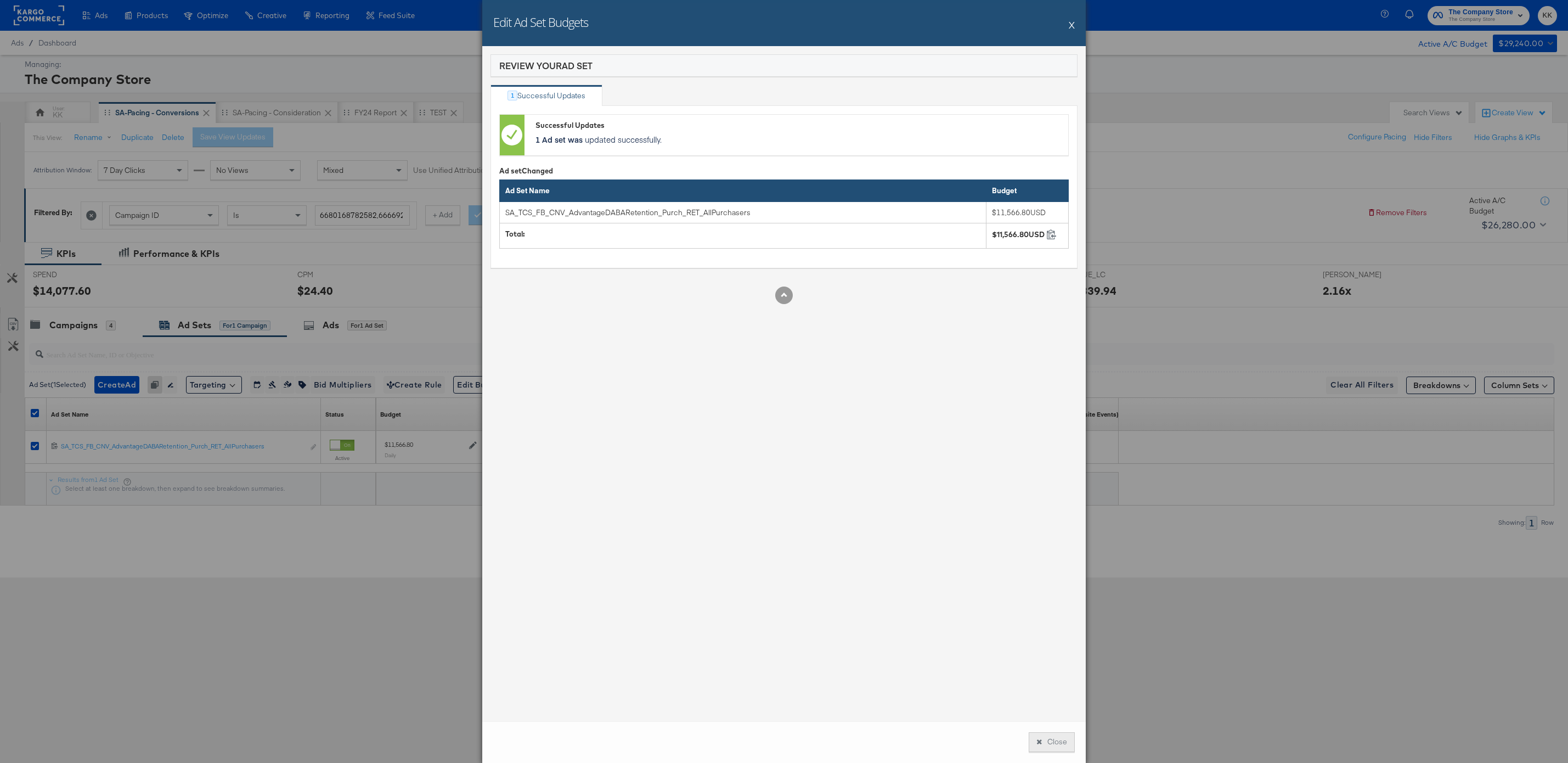
click at [1053, 732] on button "Close" at bounding box center [1052, 741] width 46 height 20
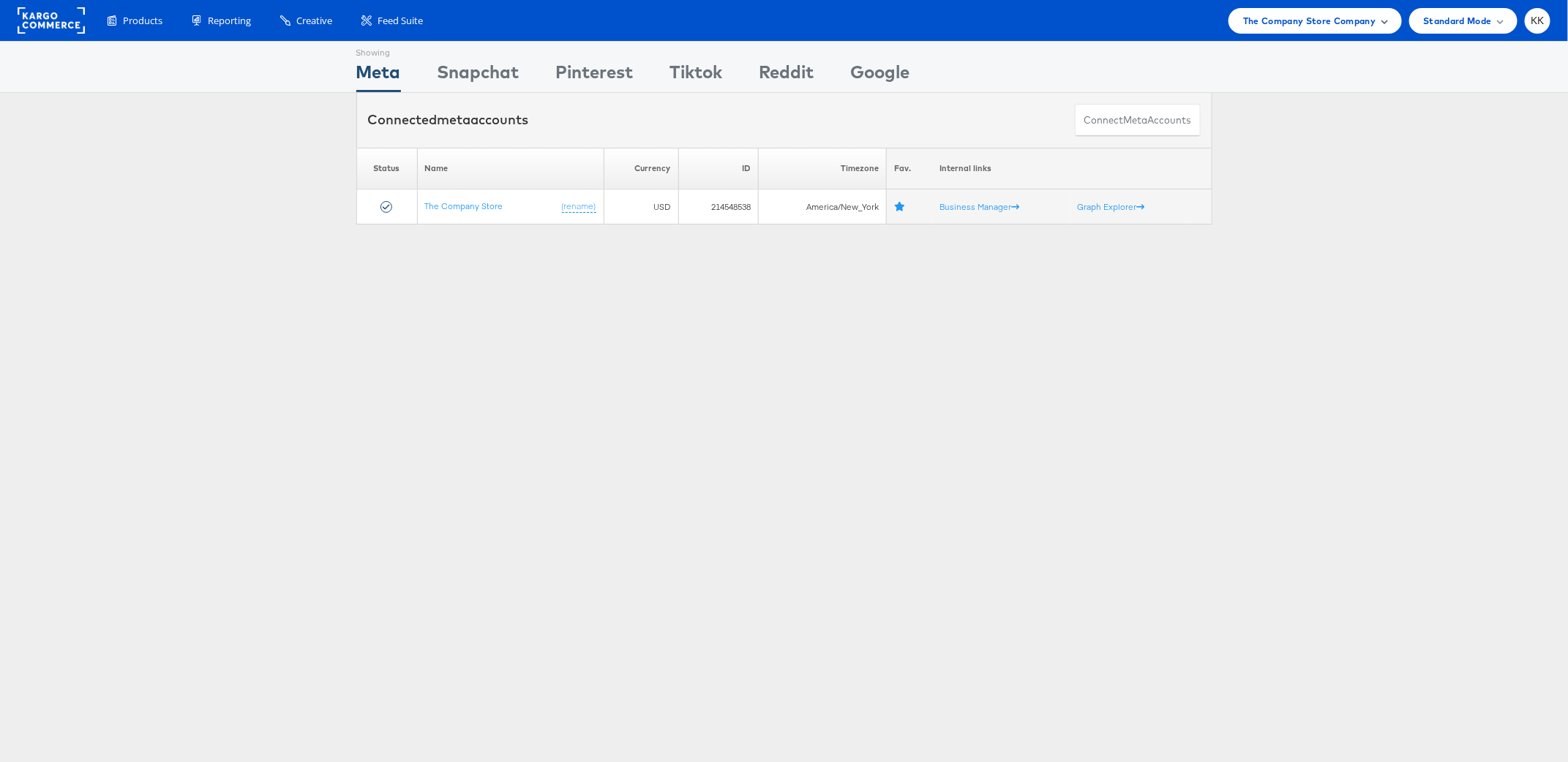
click at [1271, 16] on span "The Company Store Company" at bounding box center [1310, 21] width 133 height 15
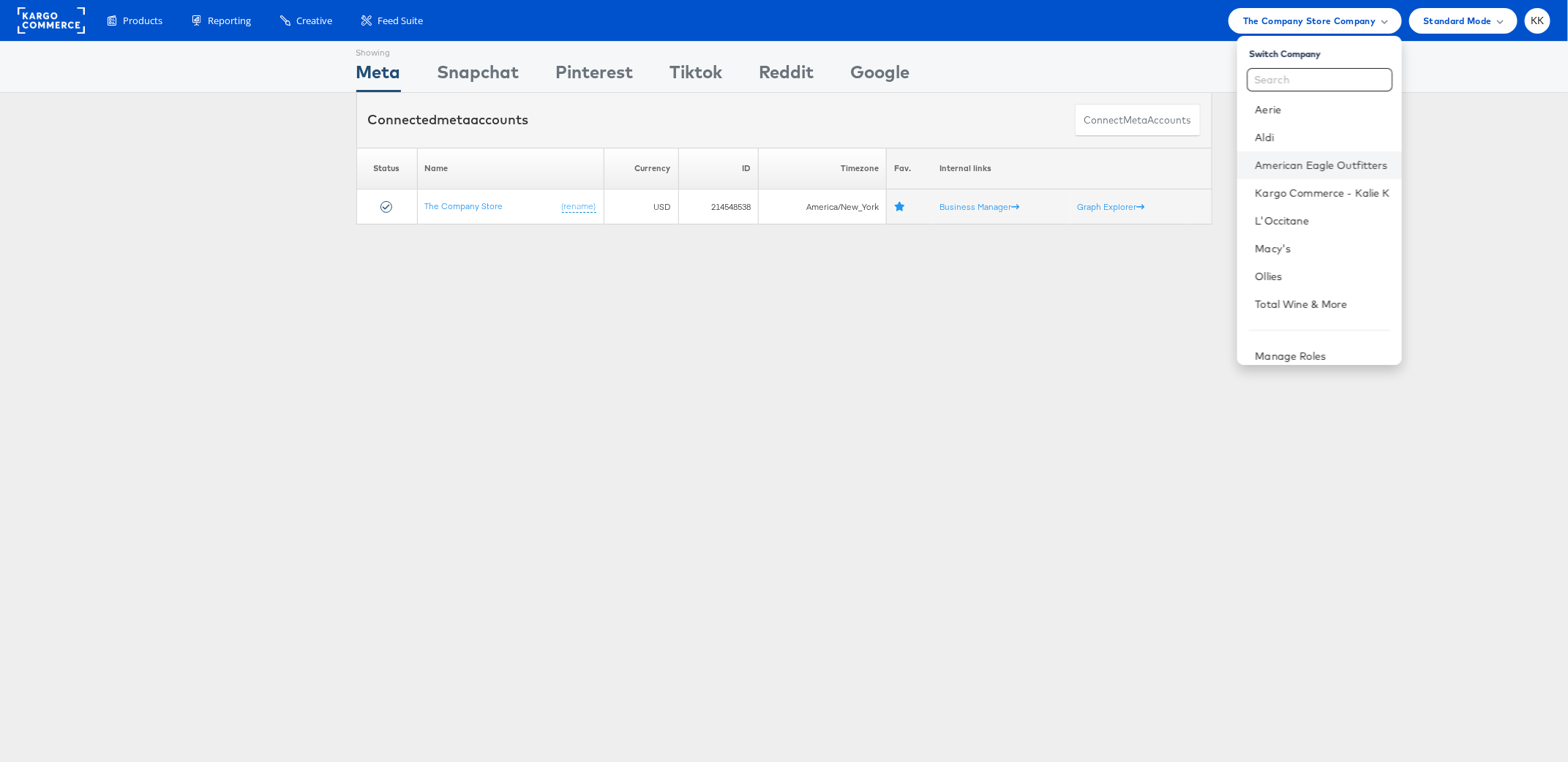
click at [1328, 174] on li "American Eagle Outfitters" at bounding box center [1320, 165] width 164 height 28
click at [1295, 167] on link "American Eagle Outfitters" at bounding box center [1322, 165] width 134 height 14
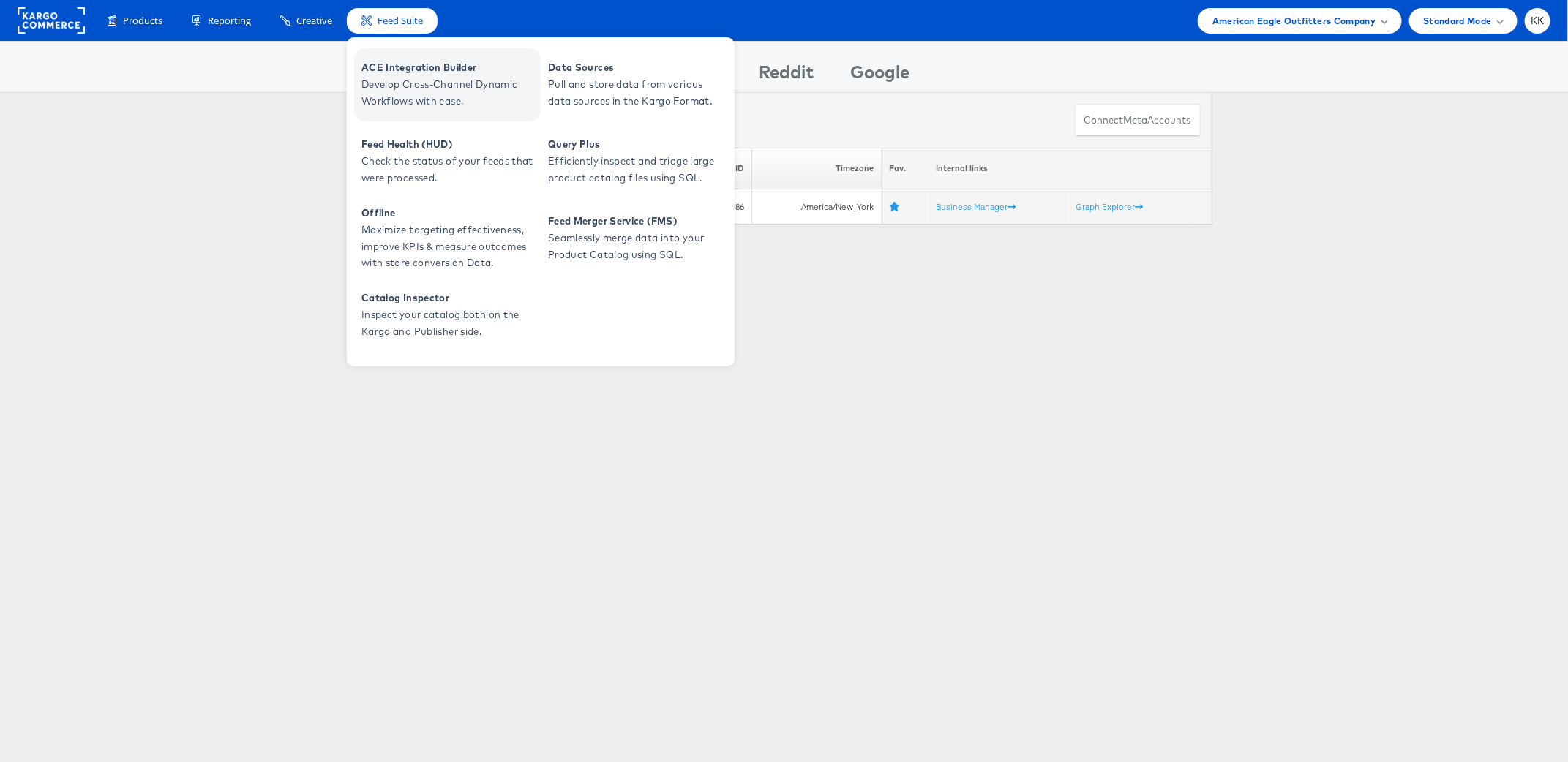
click at [396, 82] on span "Develop Cross-Channel Dynamic Workflows with ease." at bounding box center [449, 93] width 176 height 34
